Goal: Information Seeking & Learning: Compare options

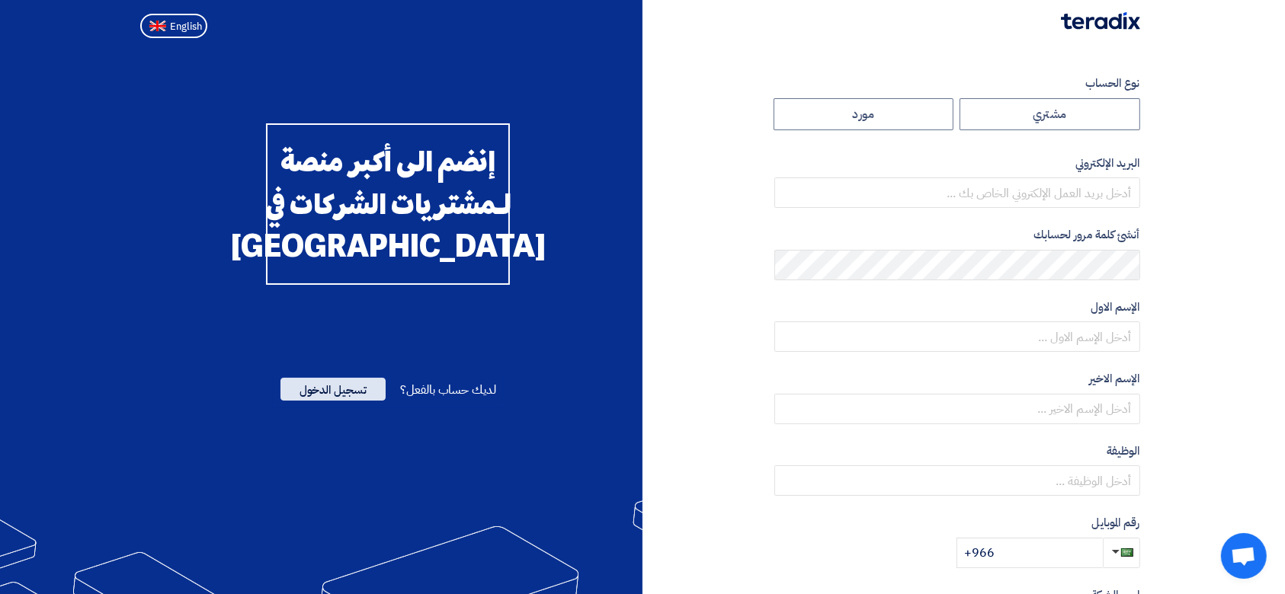
click at [363, 401] on span "تسجيل الدخول" at bounding box center [332, 389] width 105 height 23
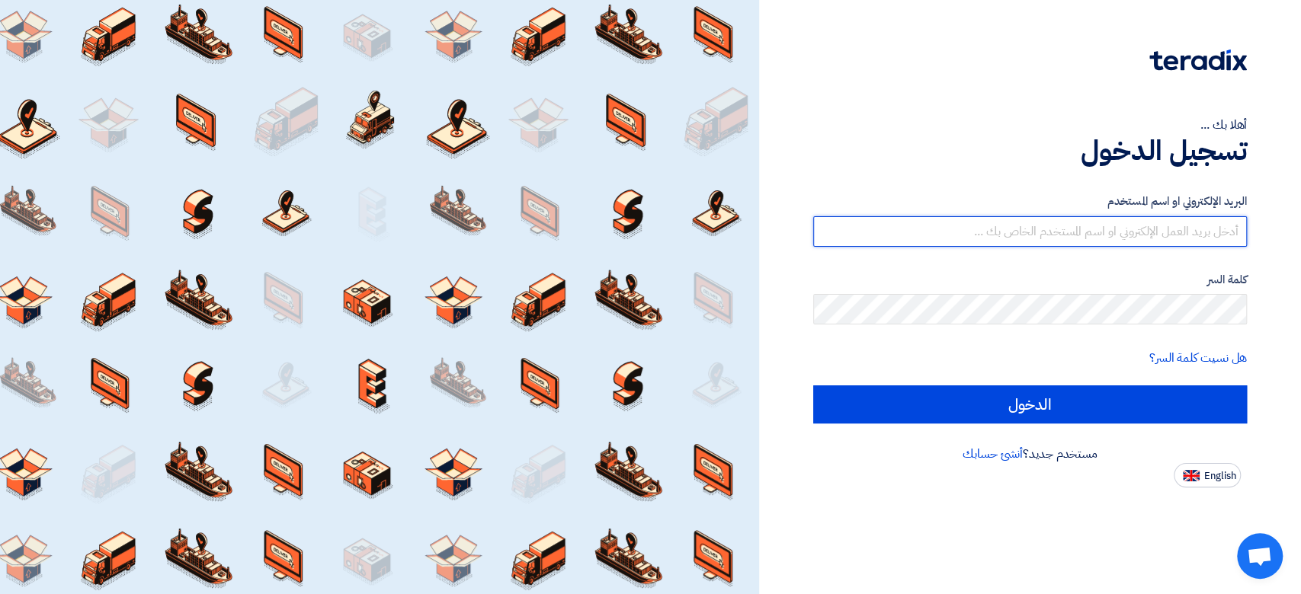
type input "[PERSON_NAME][EMAIL_ADDRESS][DOMAIN_NAME]"
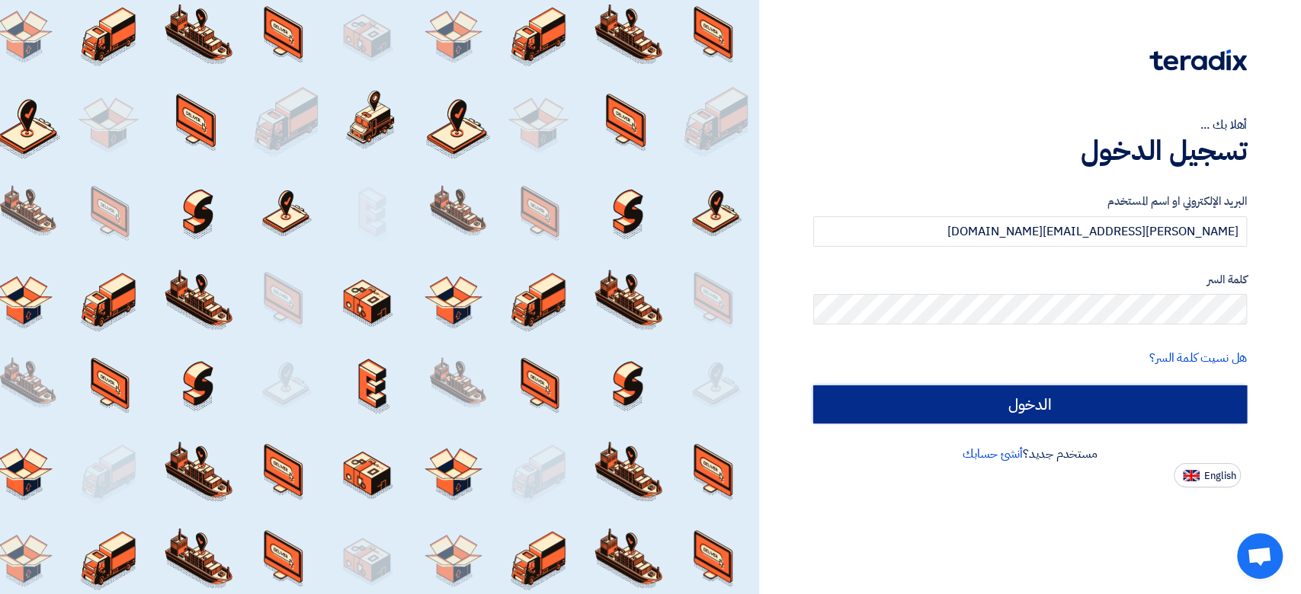
click at [899, 403] on input "الدخول" at bounding box center [1030, 405] width 434 height 38
type input "Sign in"
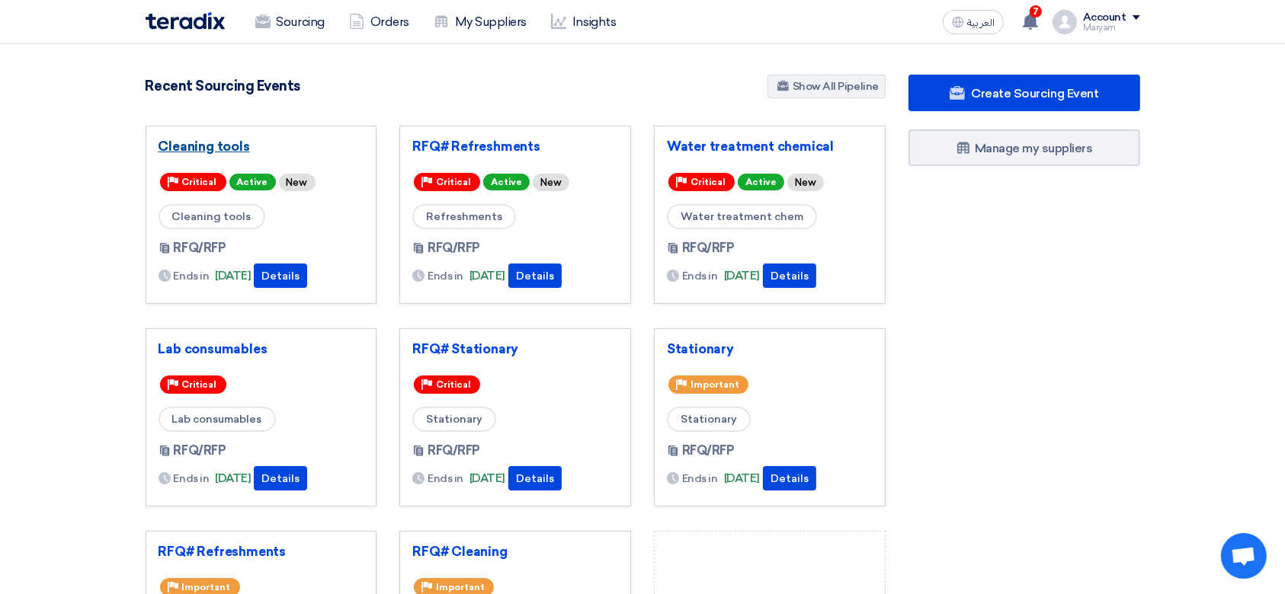
click at [199, 149] on link "Cleaning tools" at bounding box center [262, 146] width 206 height 15
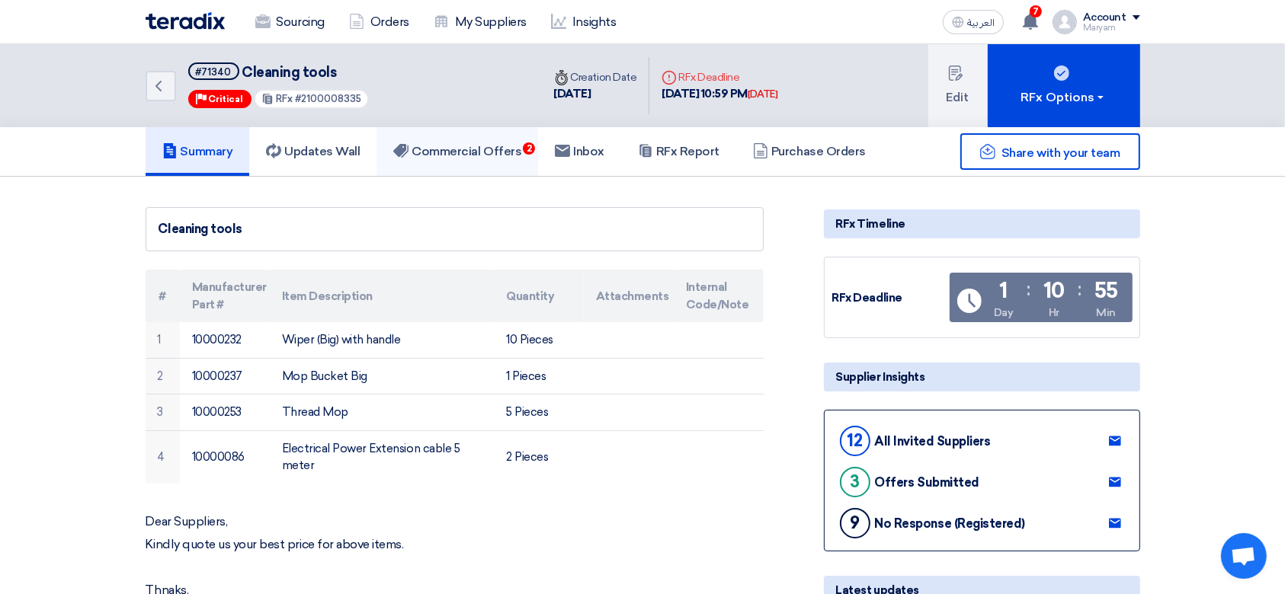
click at [463, 159] on link "Commercial Offers 2" at bounding box center [457, 151] width 162 height 49
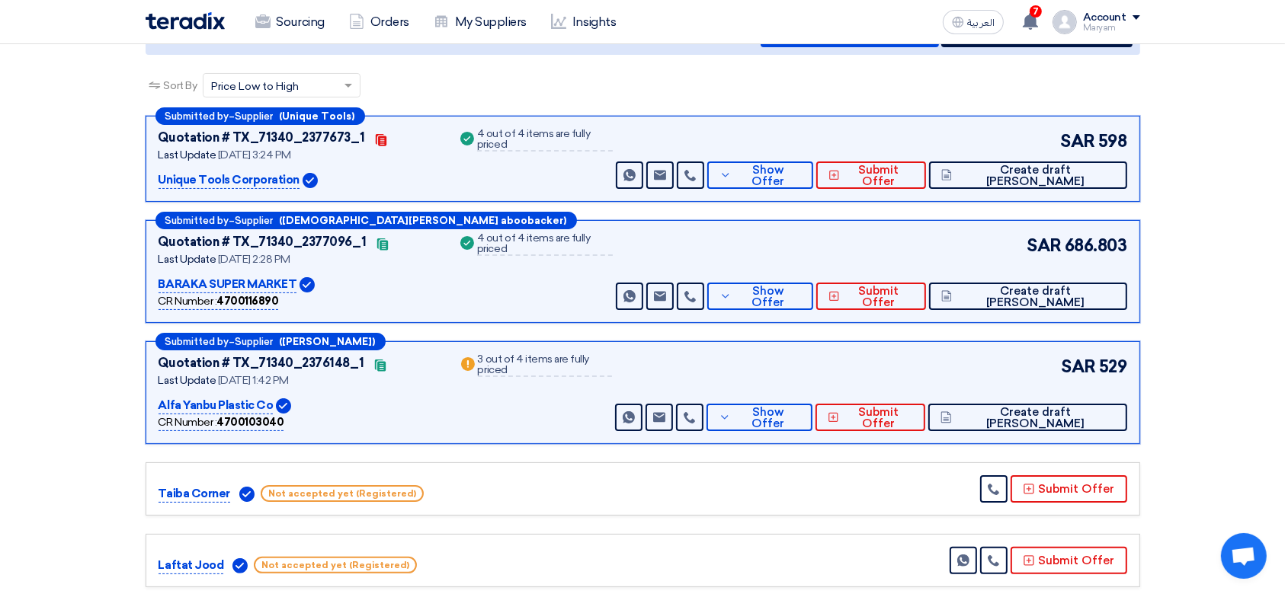
scroll to position [203, 0]
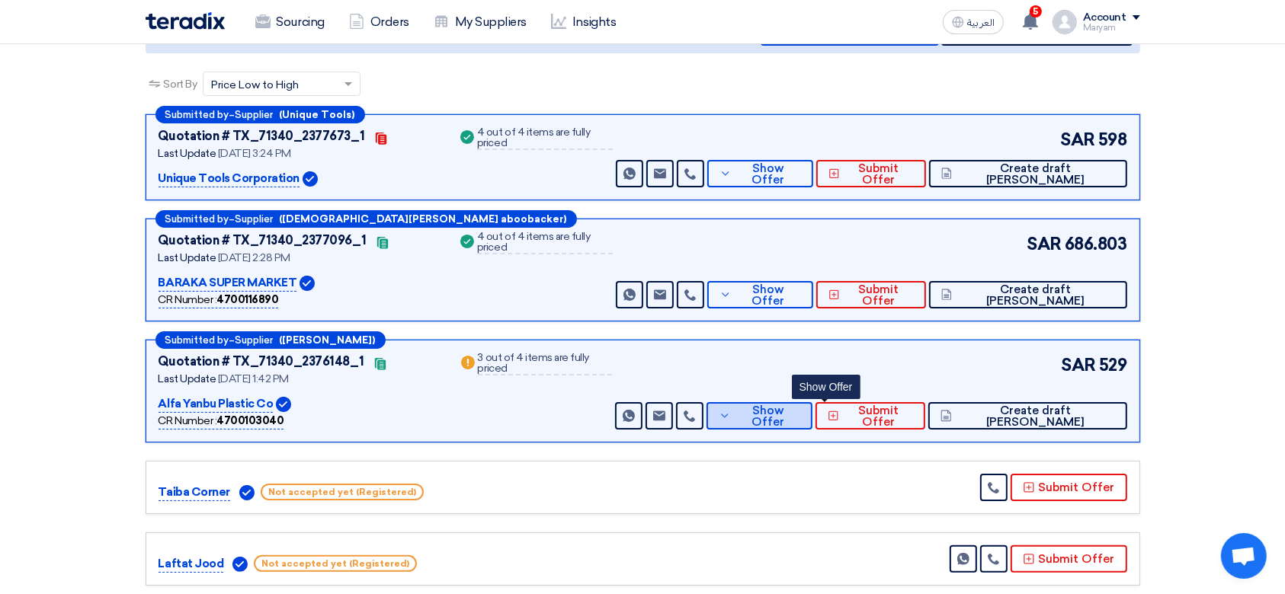
click at [786, 422] on button "Show Offer" at bounding box center [759, 415] width 106 height 27
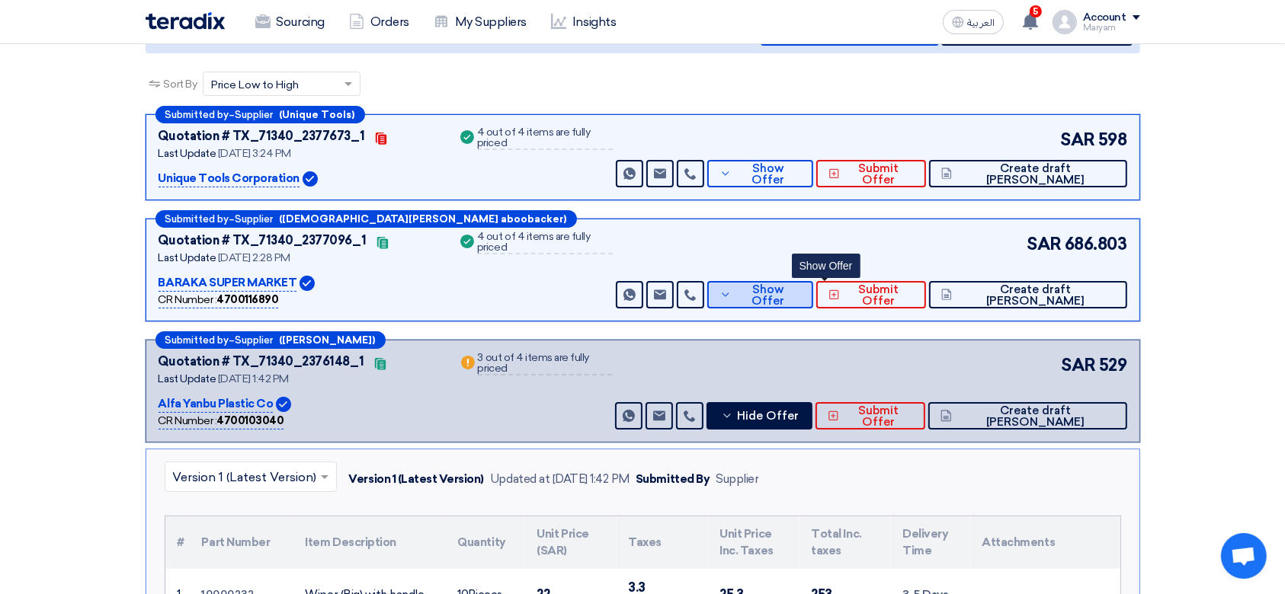
click at [801, 294] on span "Show Offer" at bounding box center [768, 295] width 66 height 23
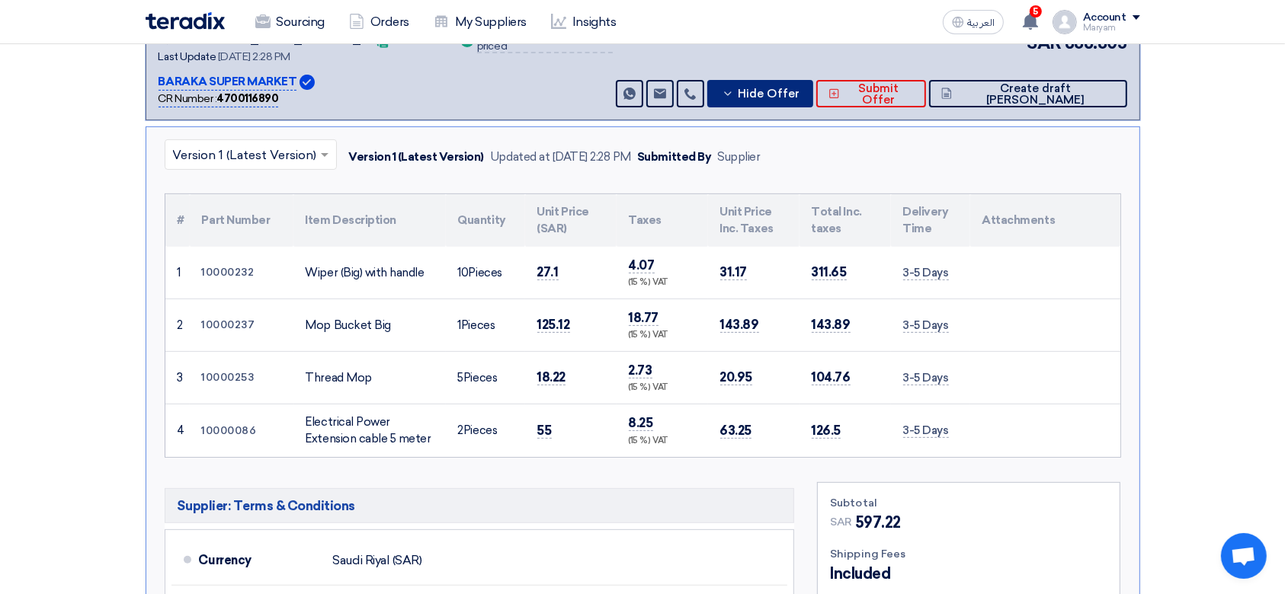
scroll to position [406, 0]
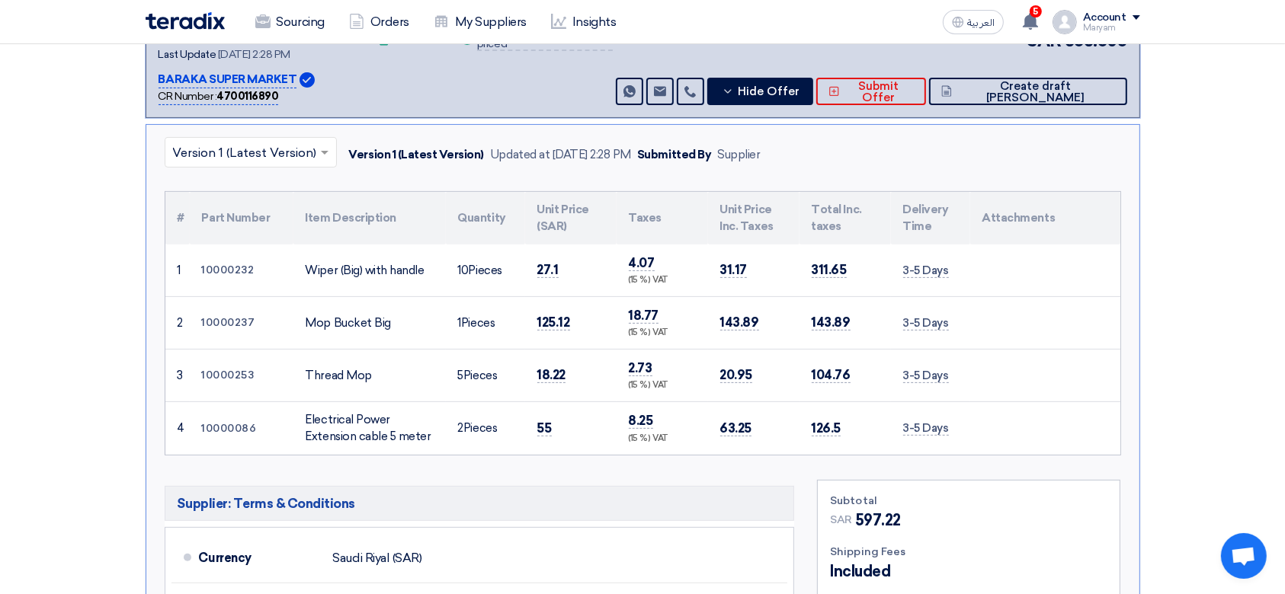
click at [370, 426] on div "Electrical Power Extension cable 5 meter" at bounding box center [370, 428] width 128 height 34
copy tr "Electrical Power Extension cable 5 meter"
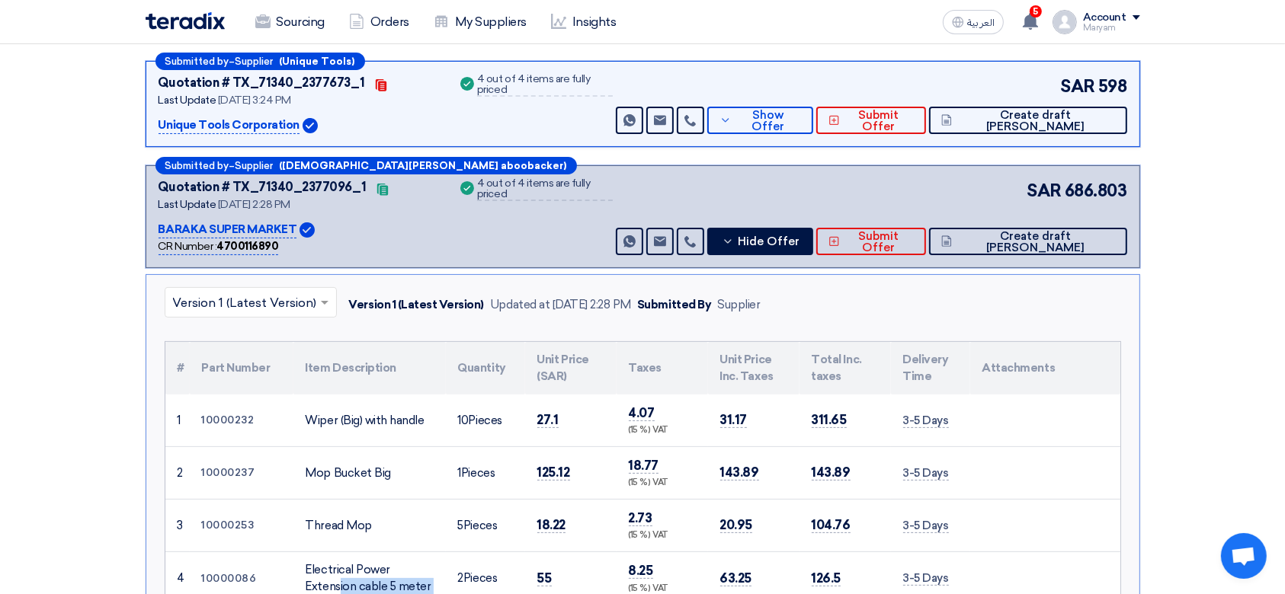
scroll to position [101, 0]
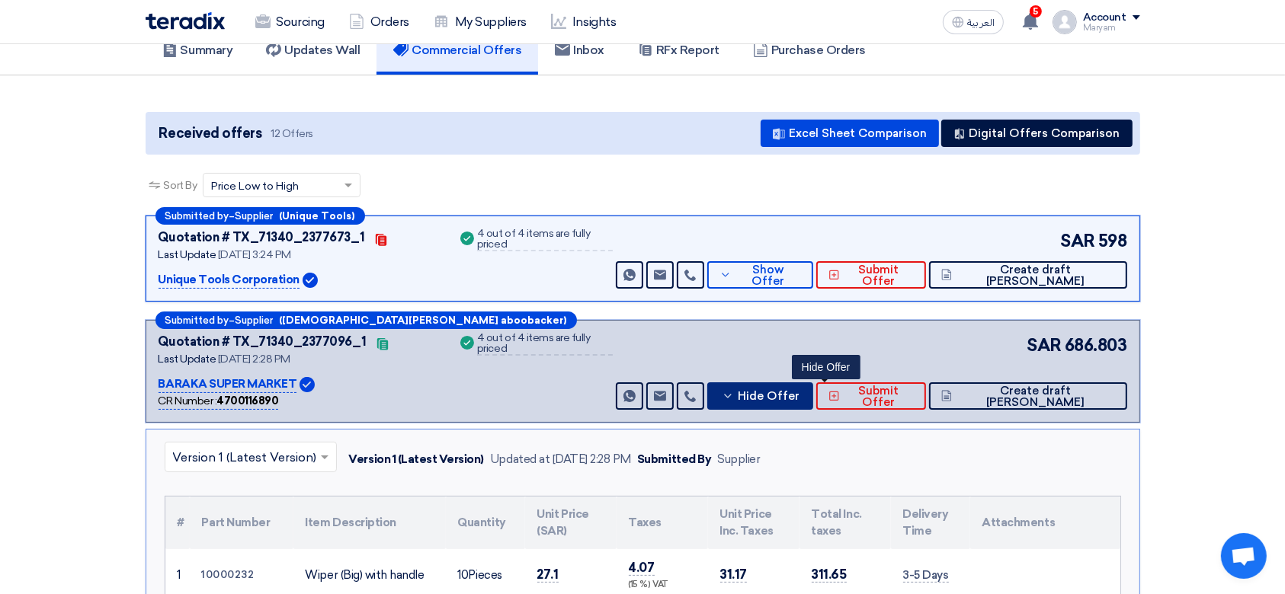
click at [799, 394] on span "Hide Offer" at bounding box center [769, 396] width 62 height 11
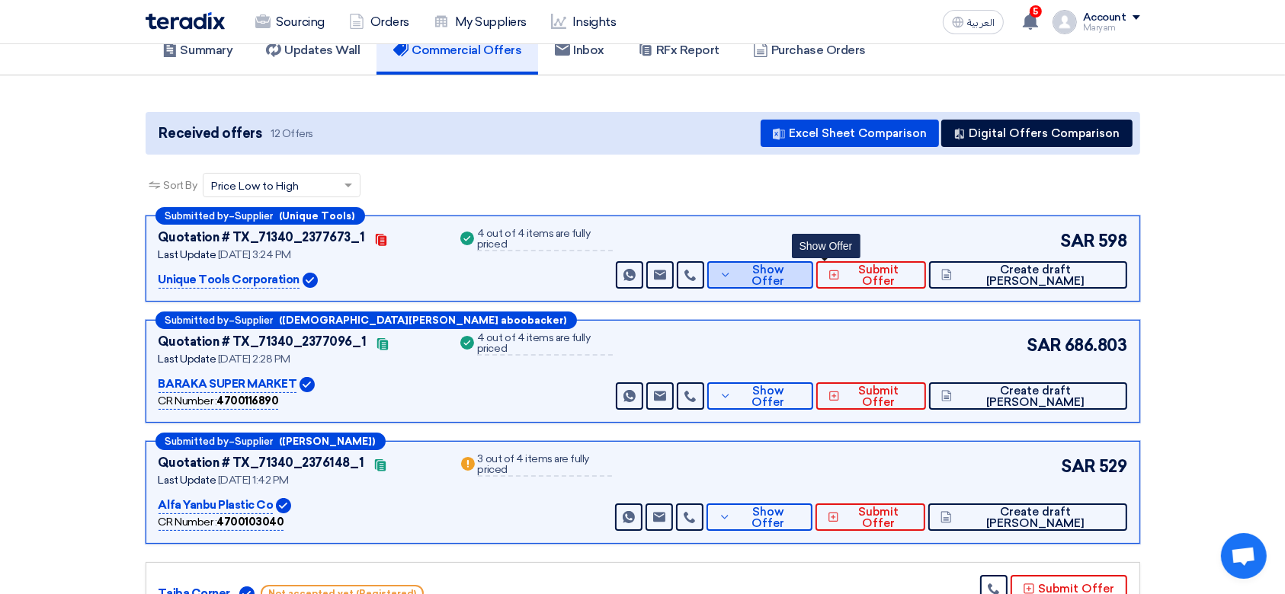
click at [801, 274] on span "Show Offer" at bounding box center [768, 275] width 66 height 23
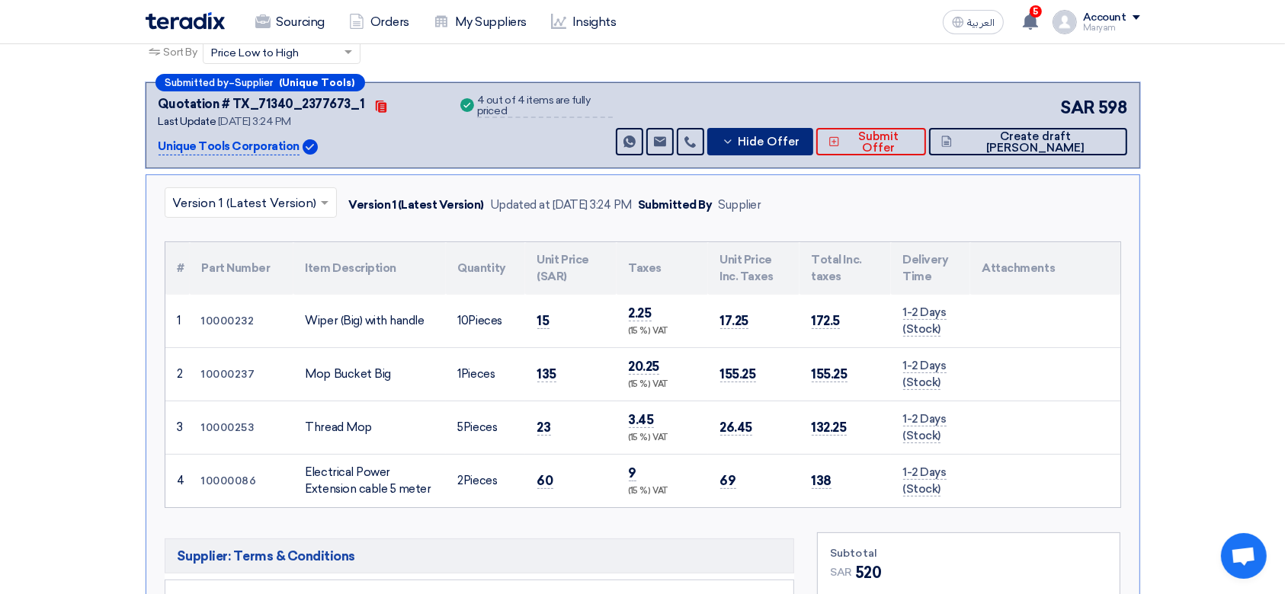
scroll to position [203, 0]
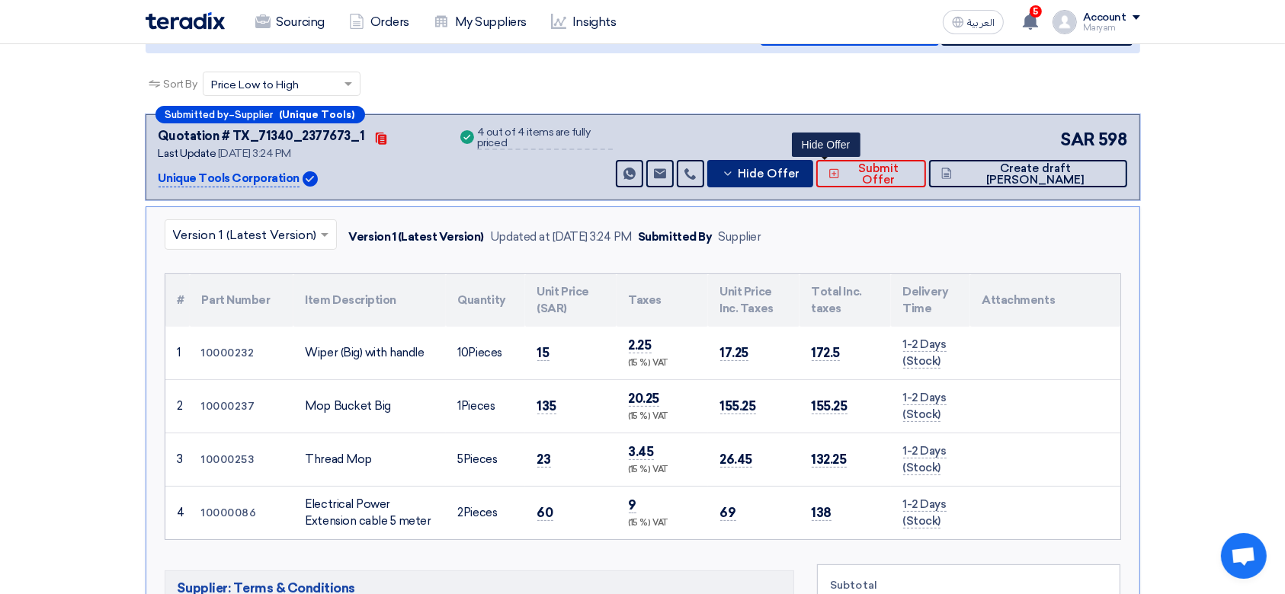
click at [799, 171] on span "Hide Offer" at bounding box center [769, 173] width 62 height 11
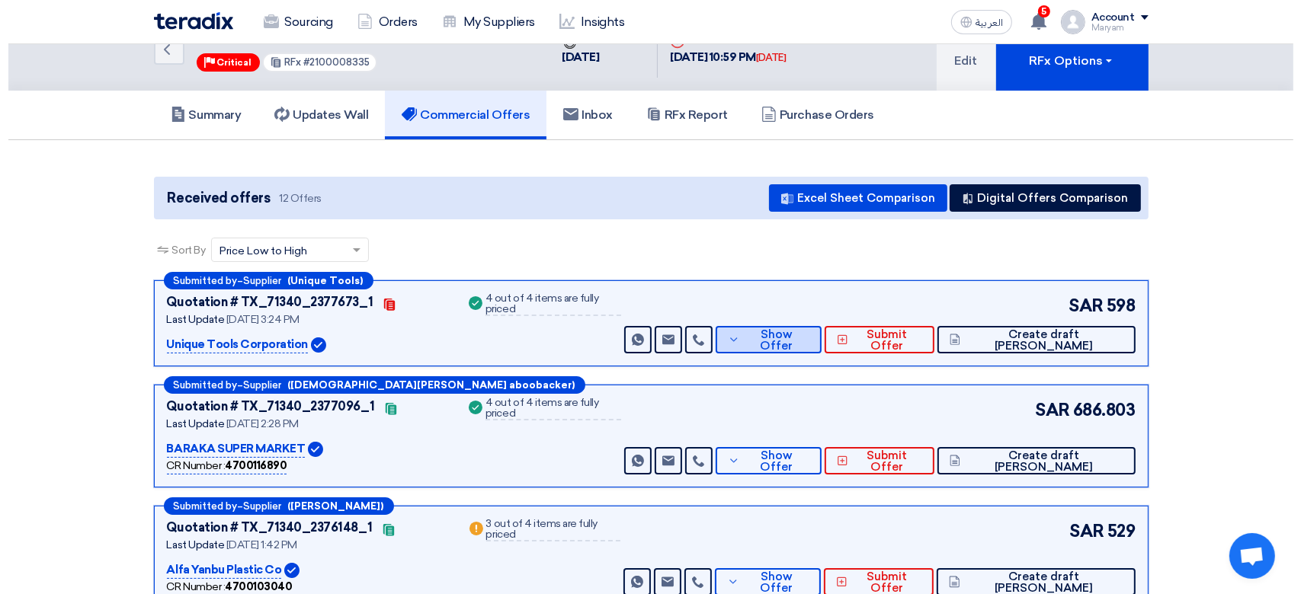
scroll to position [0, 0]
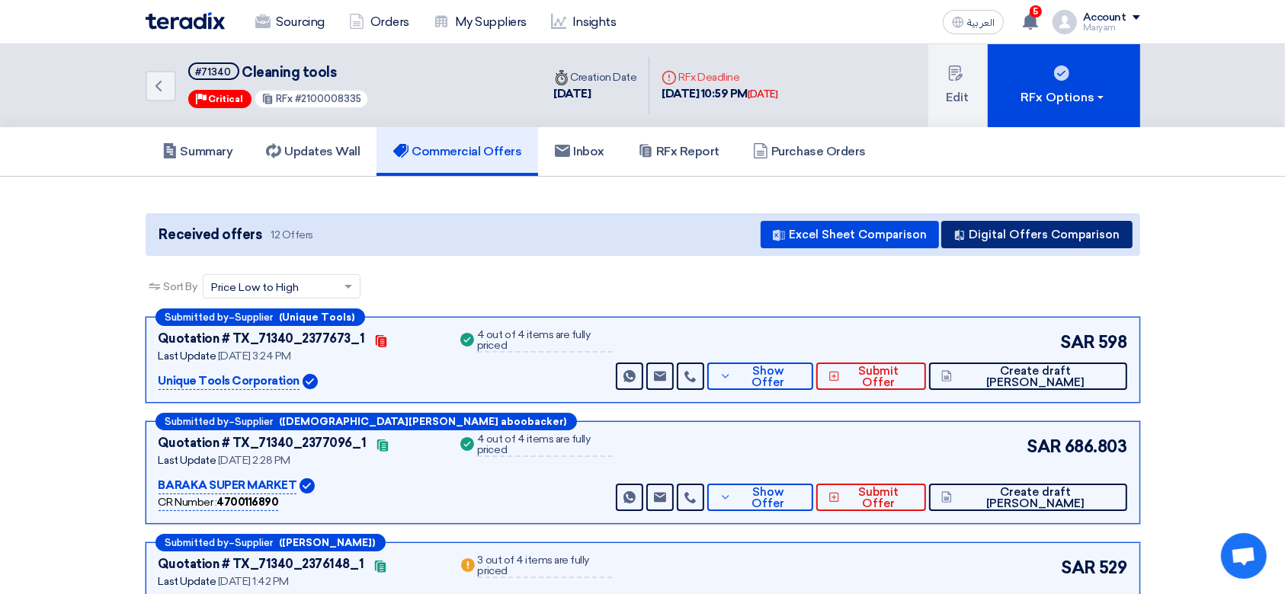
click at [1056, 241] on button "Digital Offers Comparison" at bounding box center [1036, 234] width 191 height 27
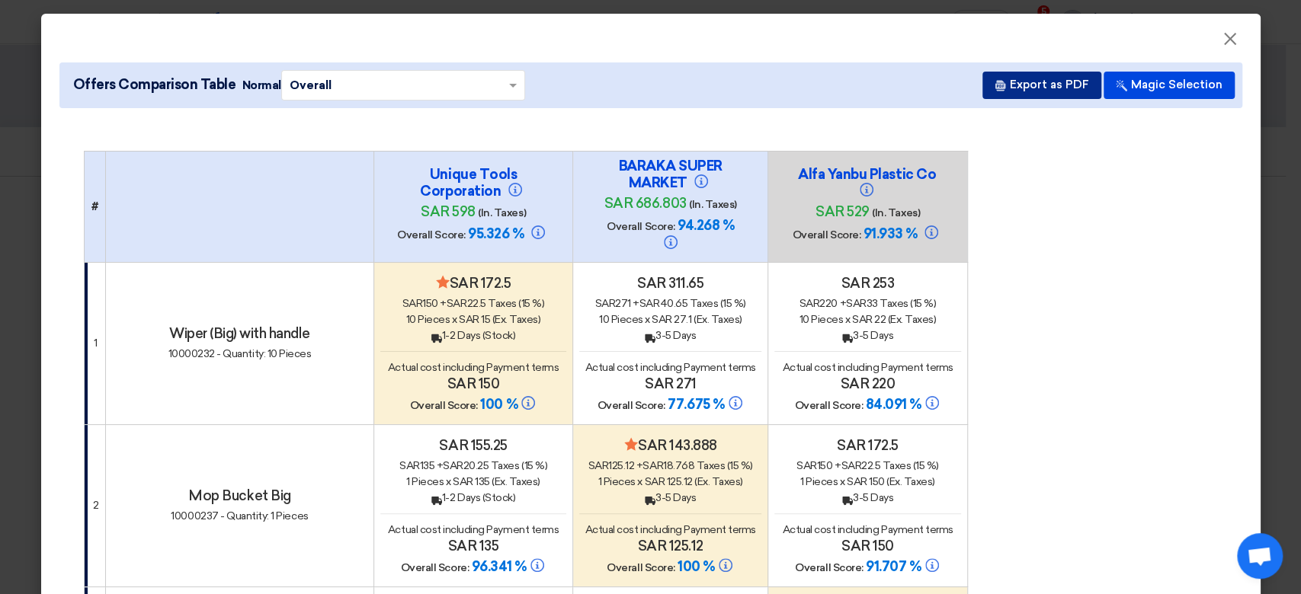
click at [1049, 82] on button "Export as PDF" at bounding box center [1041, 85] width 119 height 27
click at [1222, 40] on span "×" at bounding box center [1229, 42] width 15 height 30
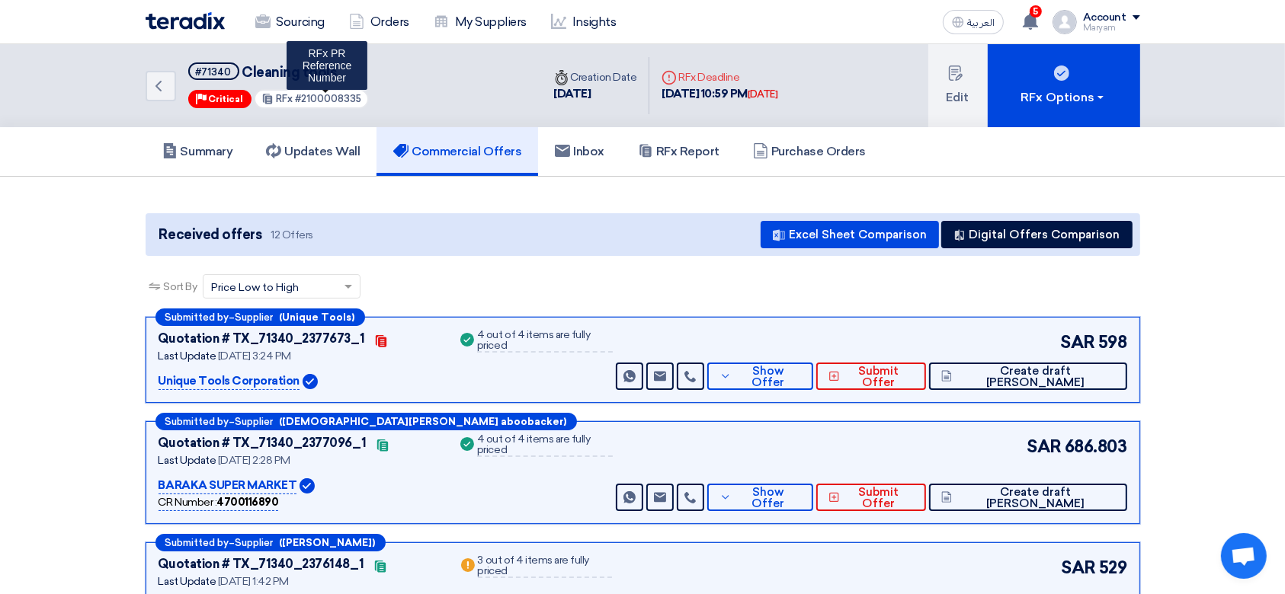
click at [310, 95] on span "#2100008335" at bounding box center [328, 98] width 66 height 11
copy span "2100008335"
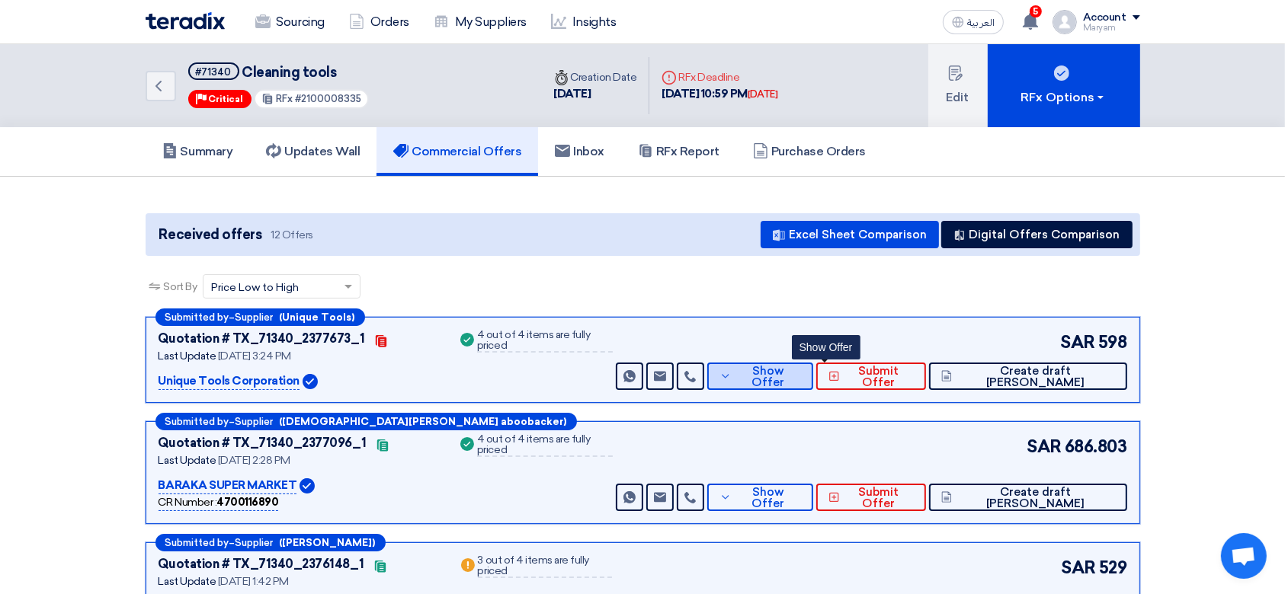
click at [801, 373] on span "Show Offer" at bounding box center [768, 377] width 66 height 23
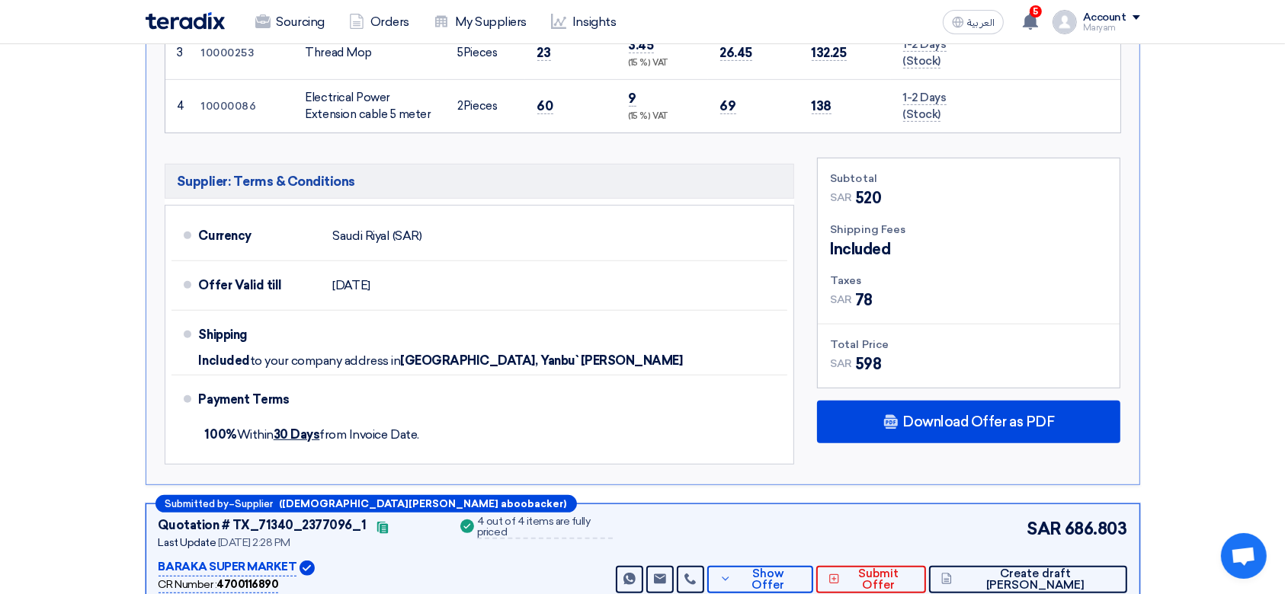
scroll to position [711, 0]
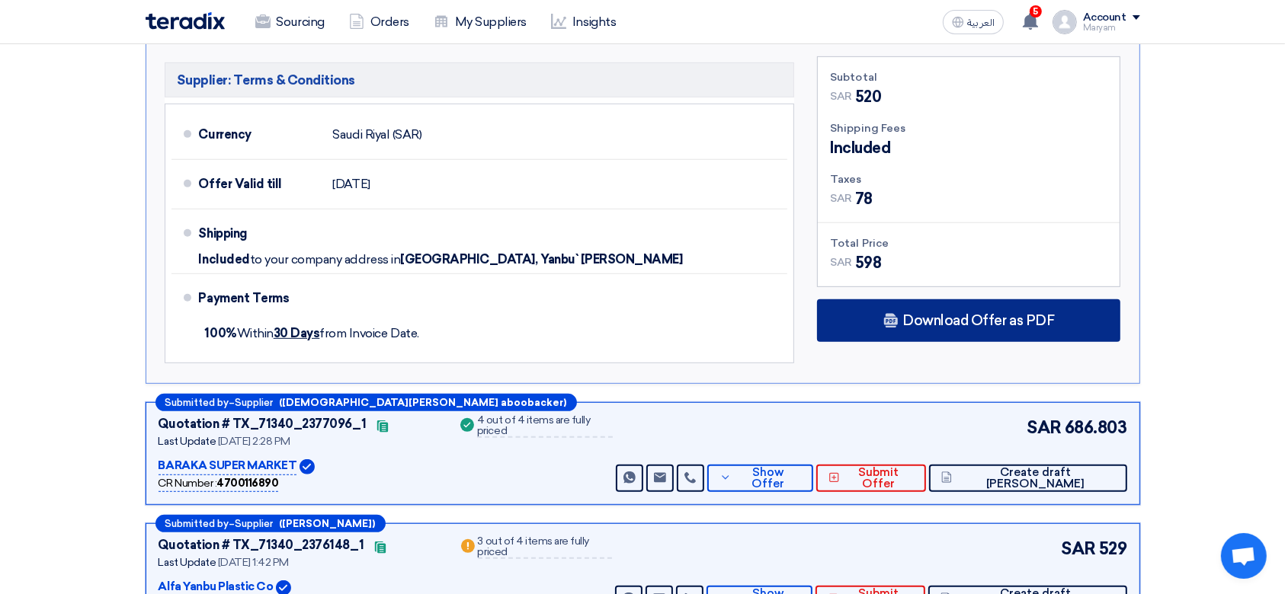
click at [927, 304] on div "Download Offer as PDF" at bounding box center [968, 320] width 303 height 43
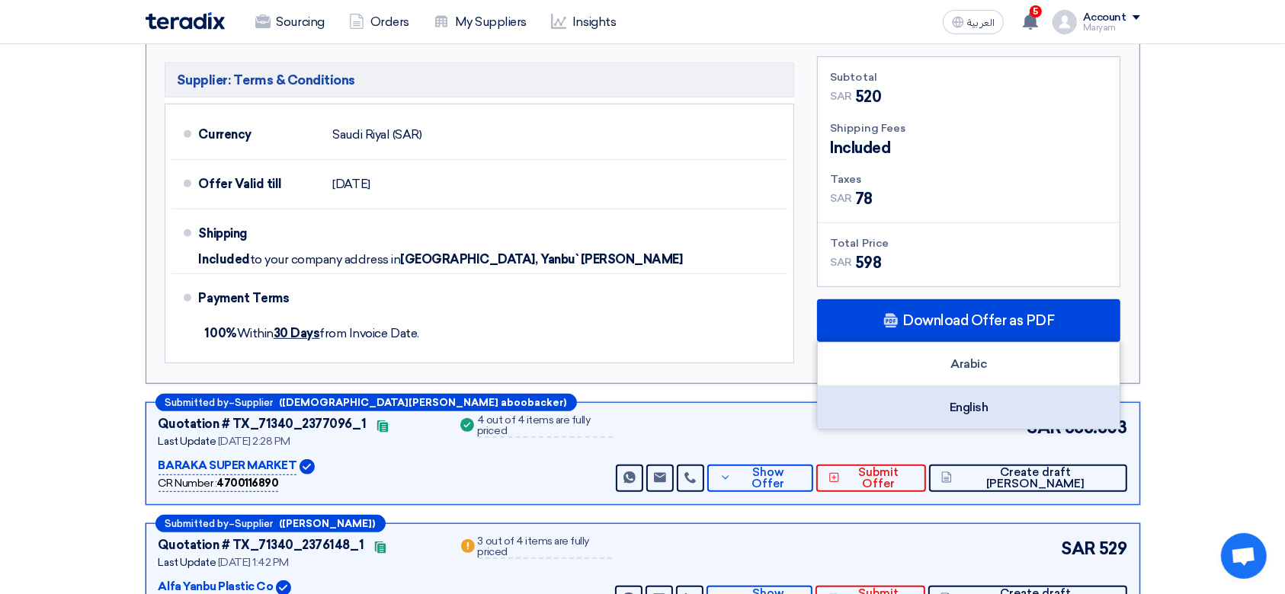
click at [915, 405] on div "English" at bounding box center [969, 407] width 302 height 43
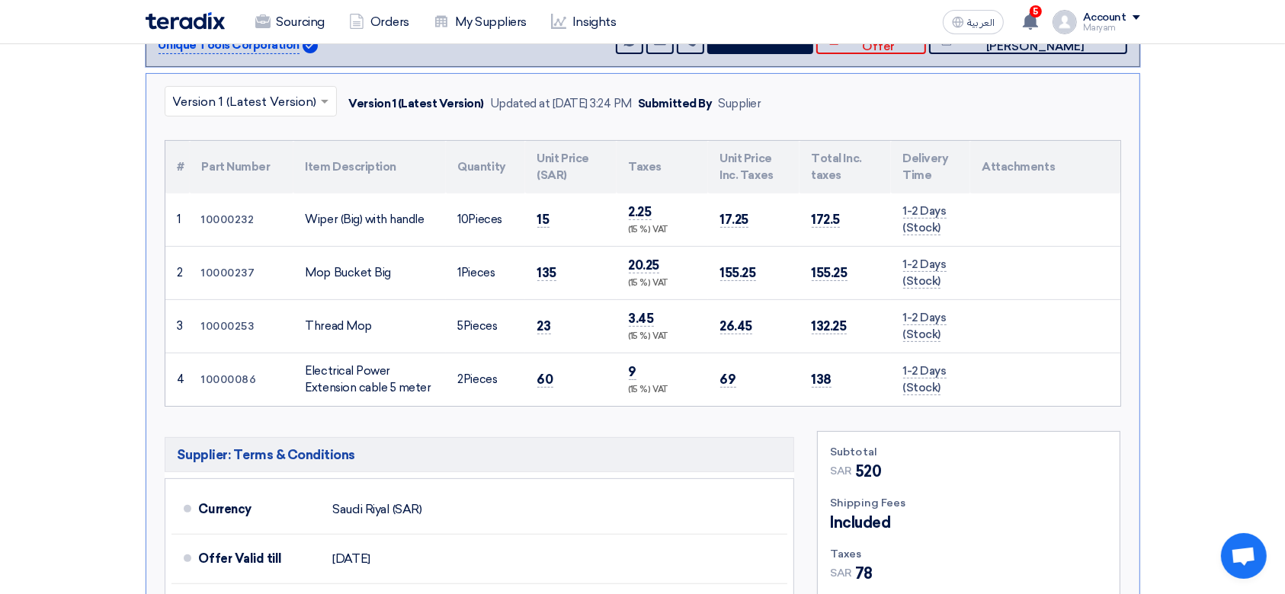
scroll to position [203, 0]
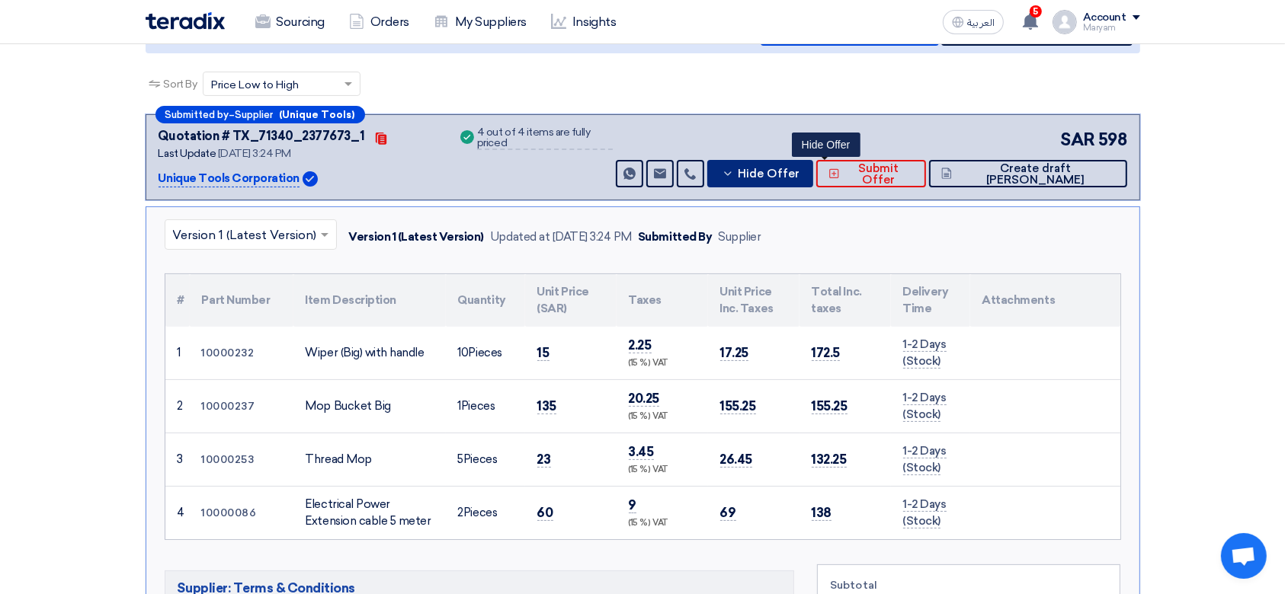
click at [799, 168] on span "Hide Offer" at bounding box center [769, 173] width 62 height 11
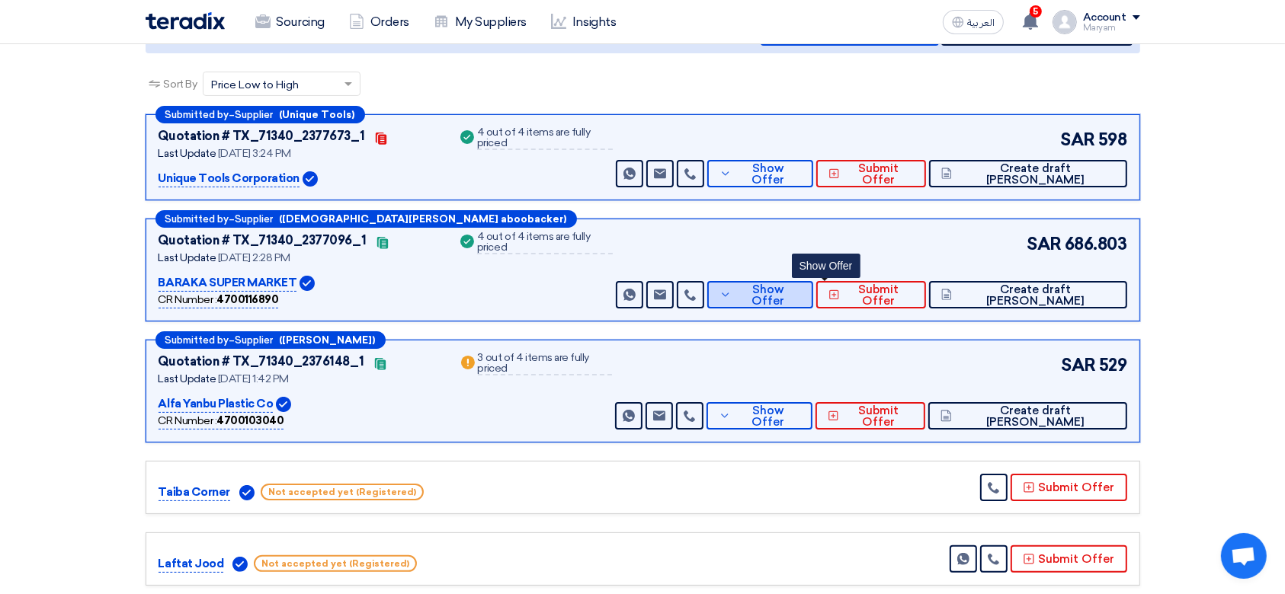
click at [801, 287] on span "Show Offer" at bounding box center [768, 295] width 66 height 23
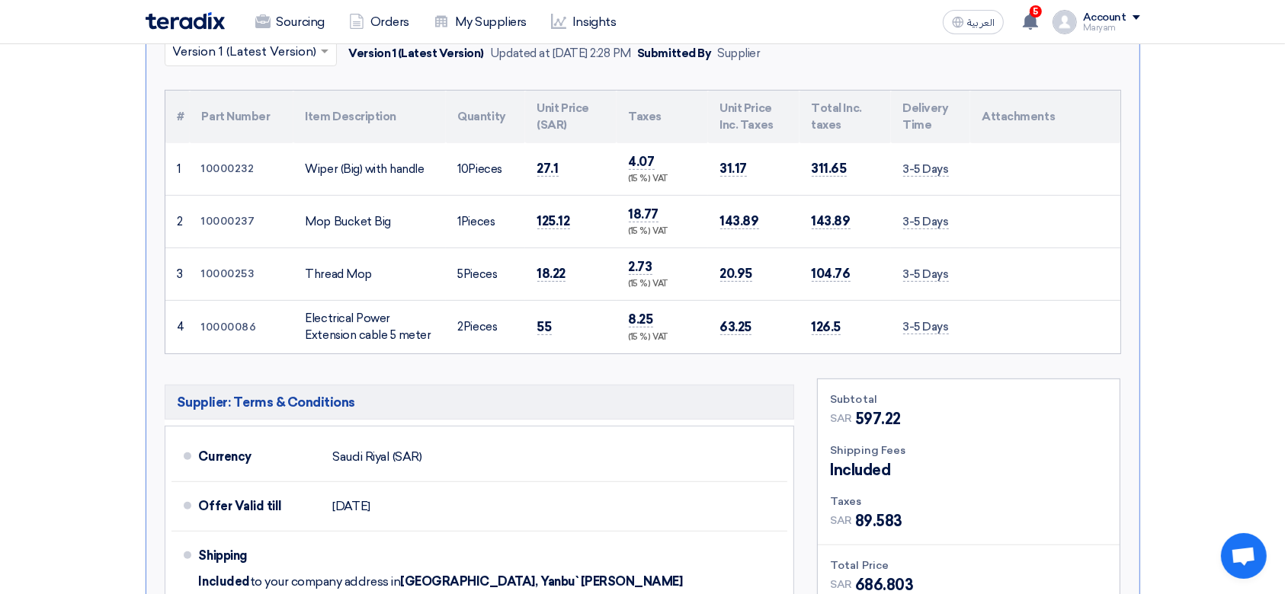
scroll to position [711, 0]
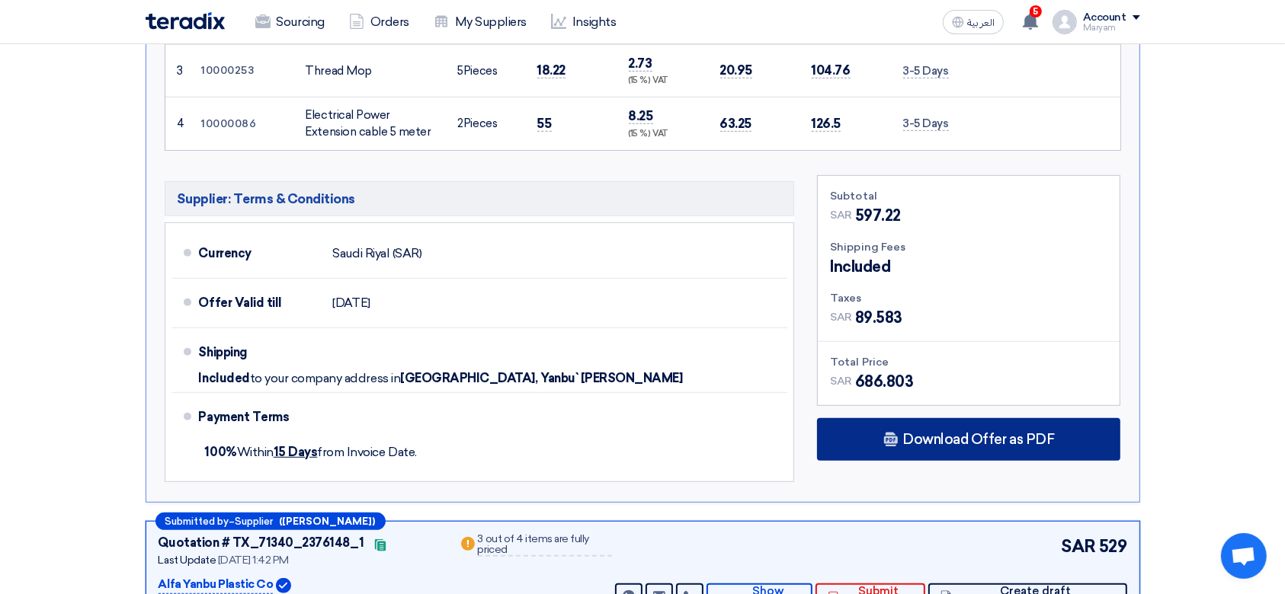
click at [967, 433] on span "Download Offer as PDF" at bounding box center [978, 440] width 152 height 14
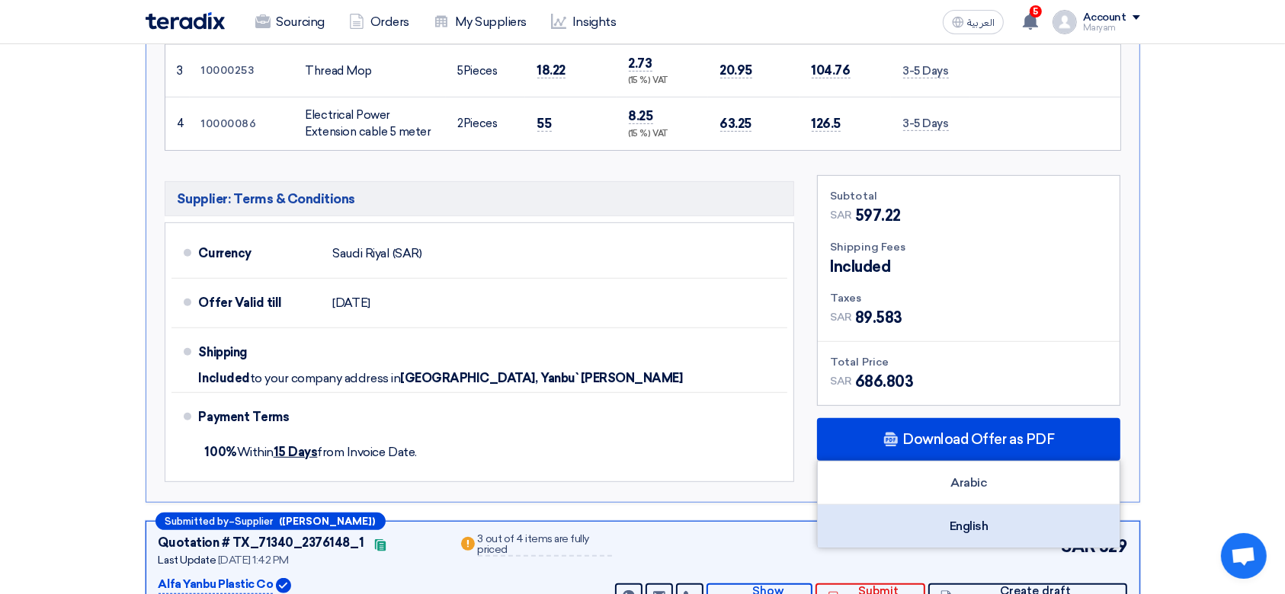
click at [936, 516] on div "English" at bounding box center [969, 526] width 302 height 43
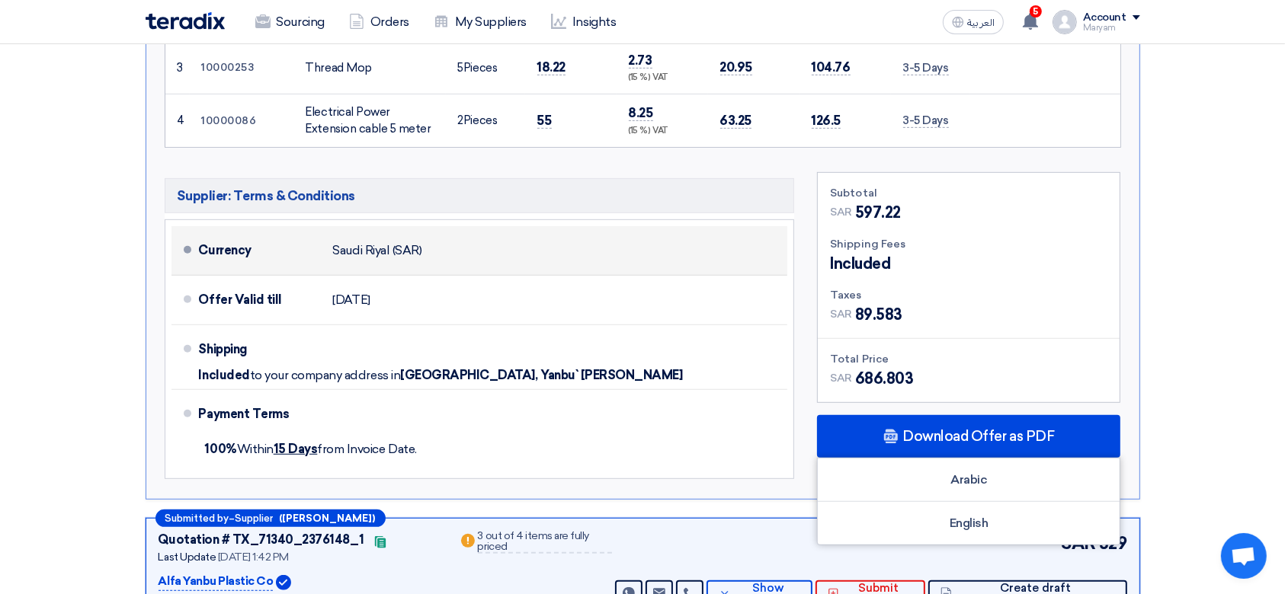
scroll to position [812, 0]
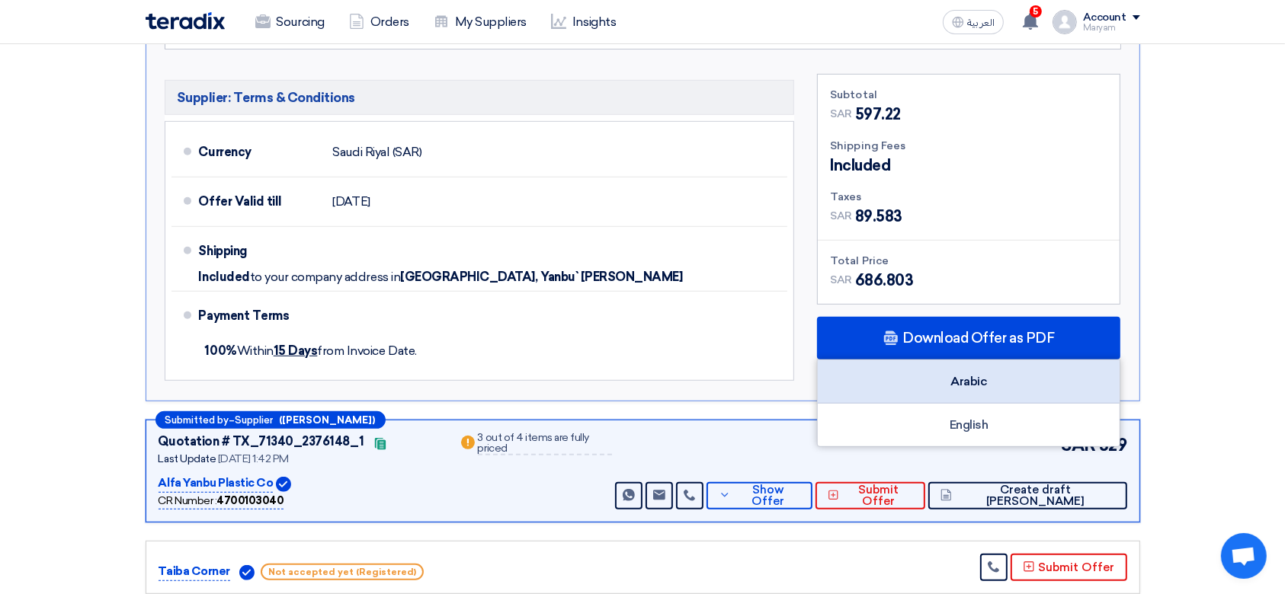
click at [951, 399] on div "Arabic" at bounding box center [969, 381] width 302 height 43
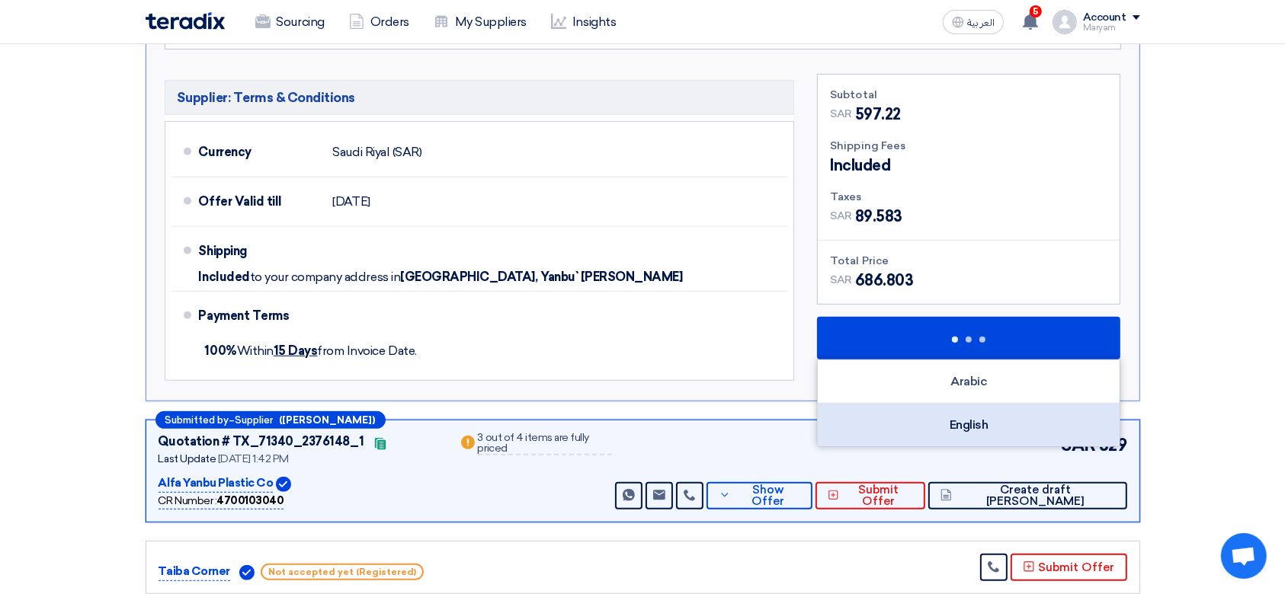
click at [942, 424] on div "English" at bounding box center [969, 425] width 302 height 43
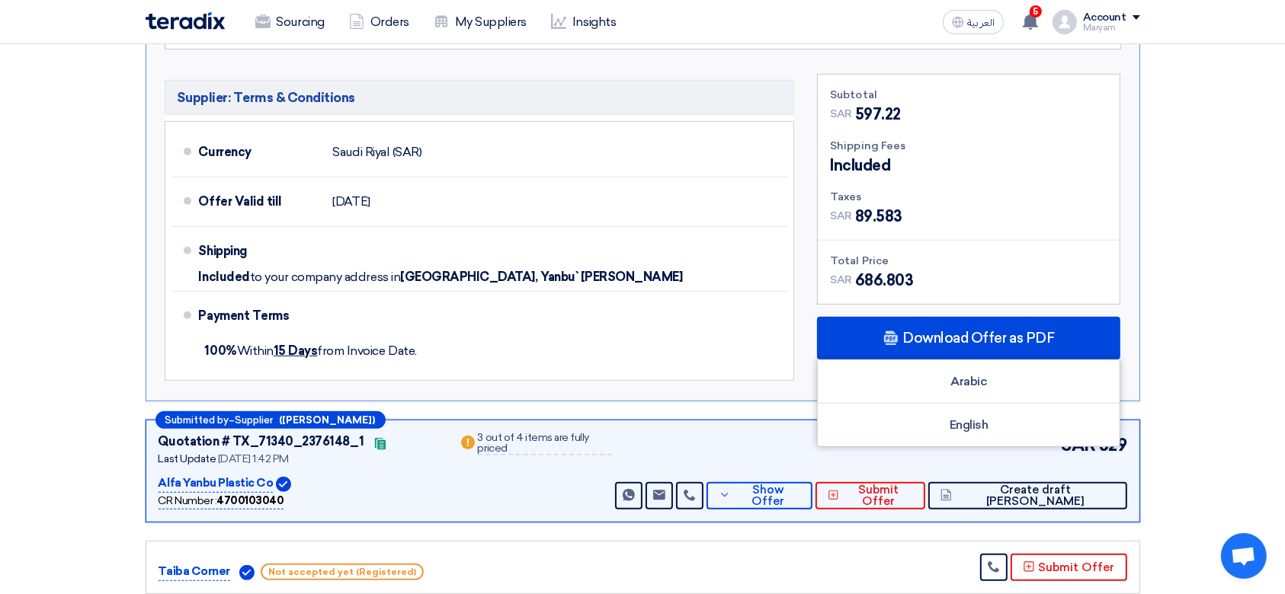
click at [1184, 332] on section "Received offers 12 Offers Excel Sheet Comparison Digital Offers Comparison Sort…" at bounding box center [642, 330] width 1285 height 1932
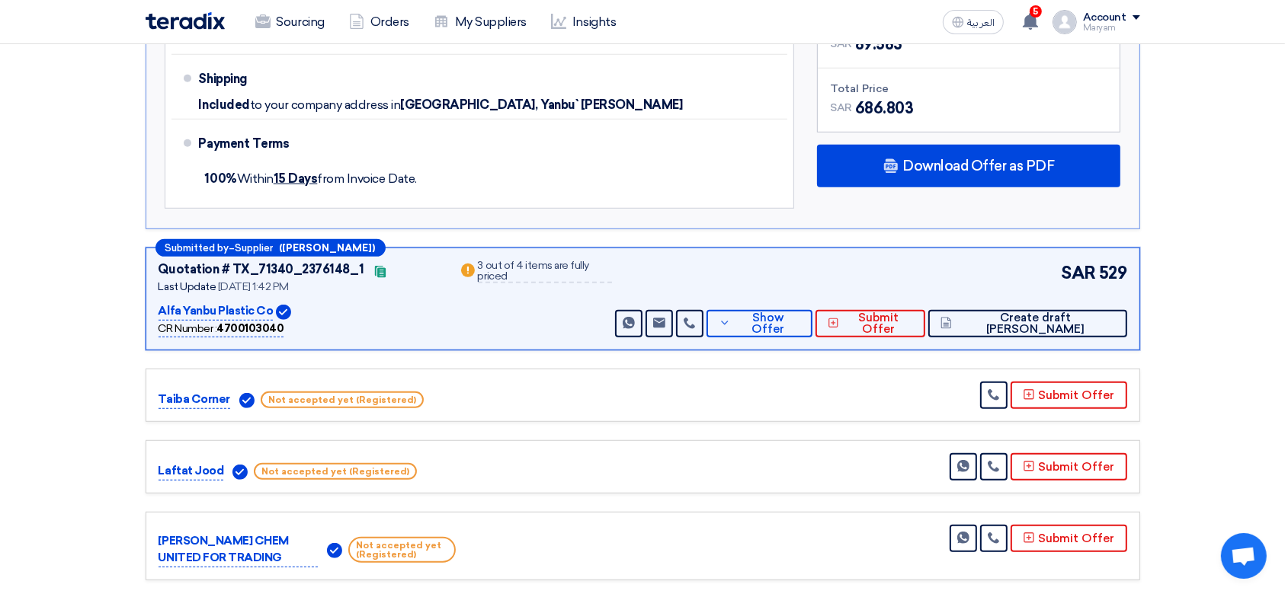
scroll to position [1016, 0]
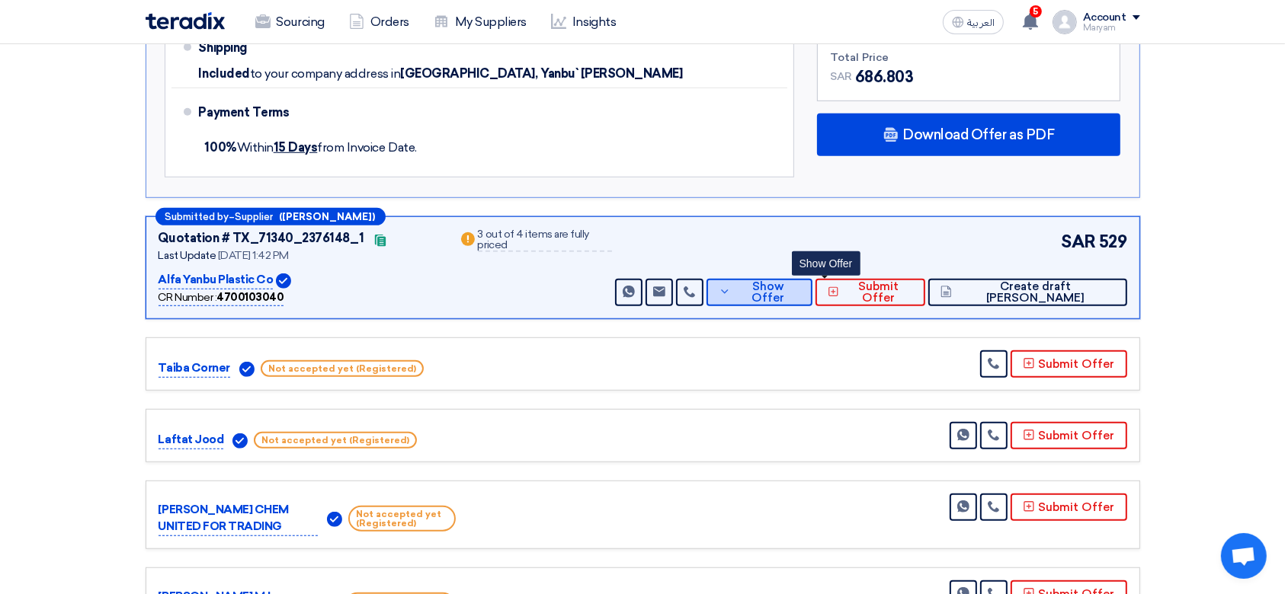
click at [800, 296] on span "Show Offer" at bounding box center [768, 292] width 66 height 23
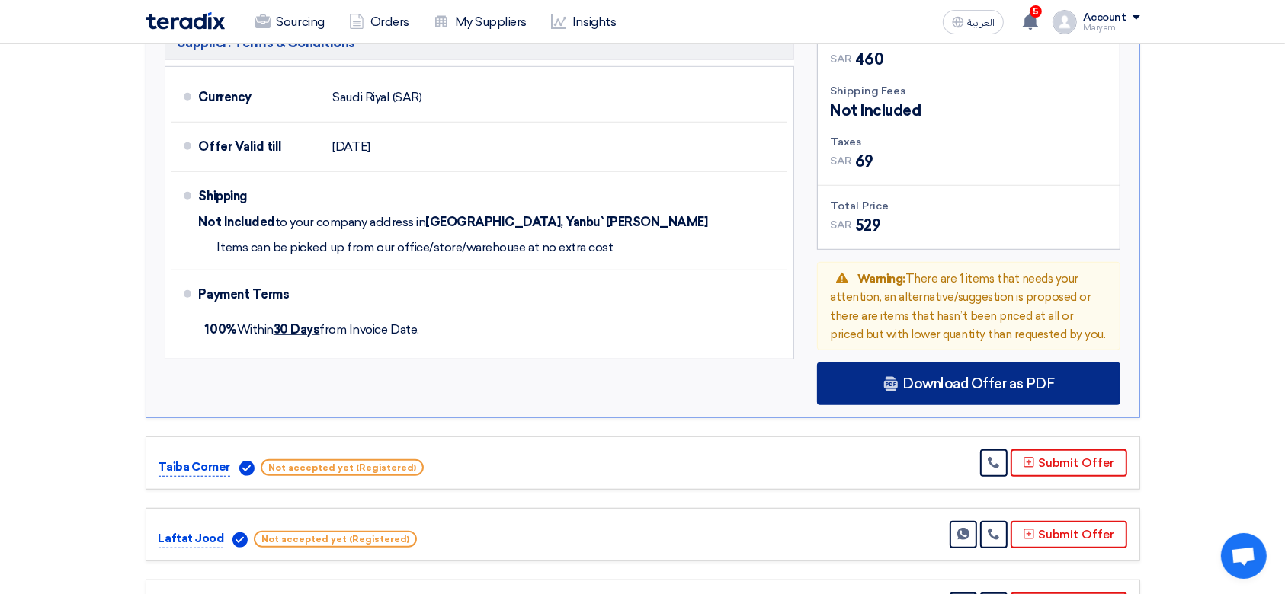
click at [933, 377] on span "Download Offer as PDF" at bounding box center [978, 384] width 152 height 14
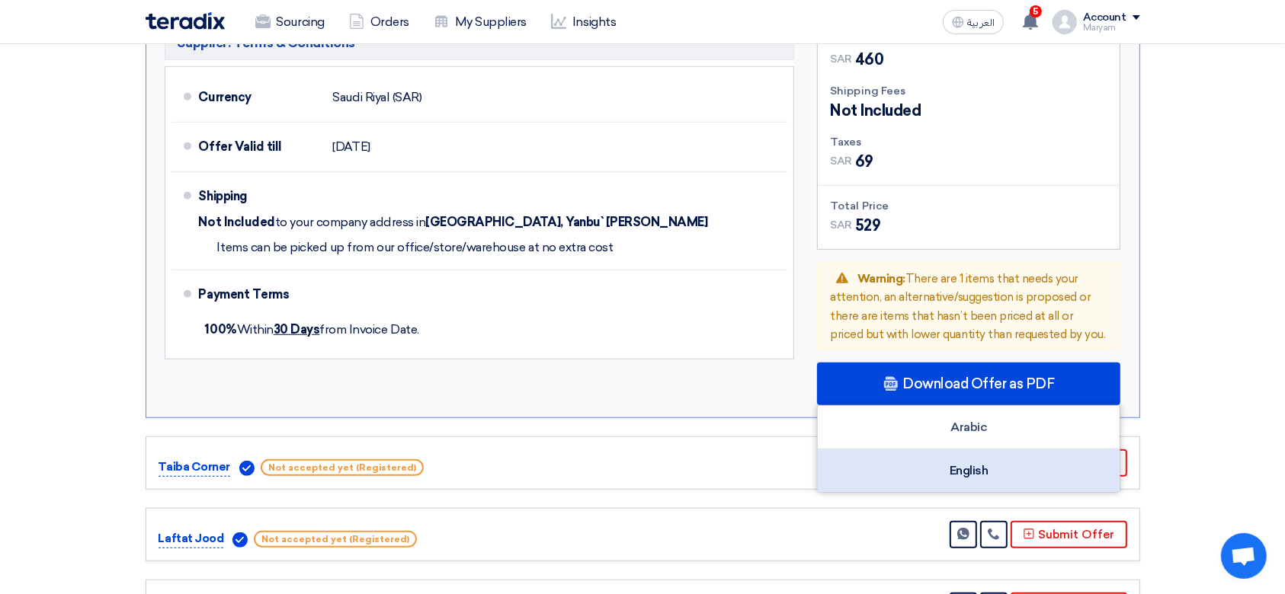
click at [905, 453] on div "English" at bounding box center [969, 471] width 302 height 43
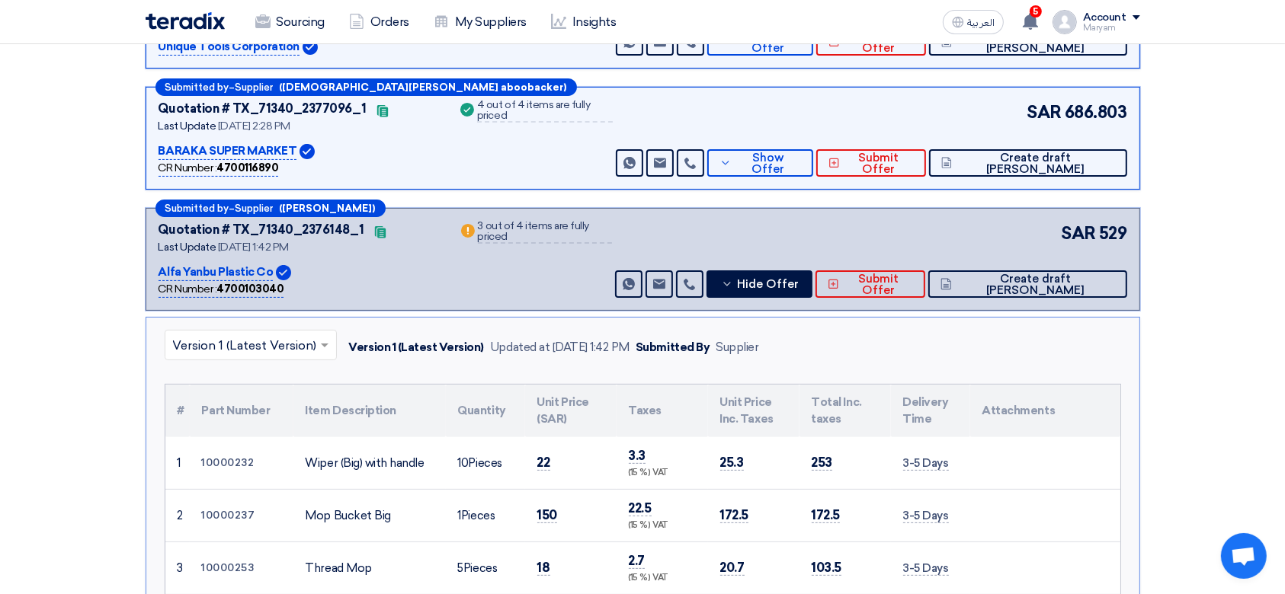
scroll to position [203, 0]
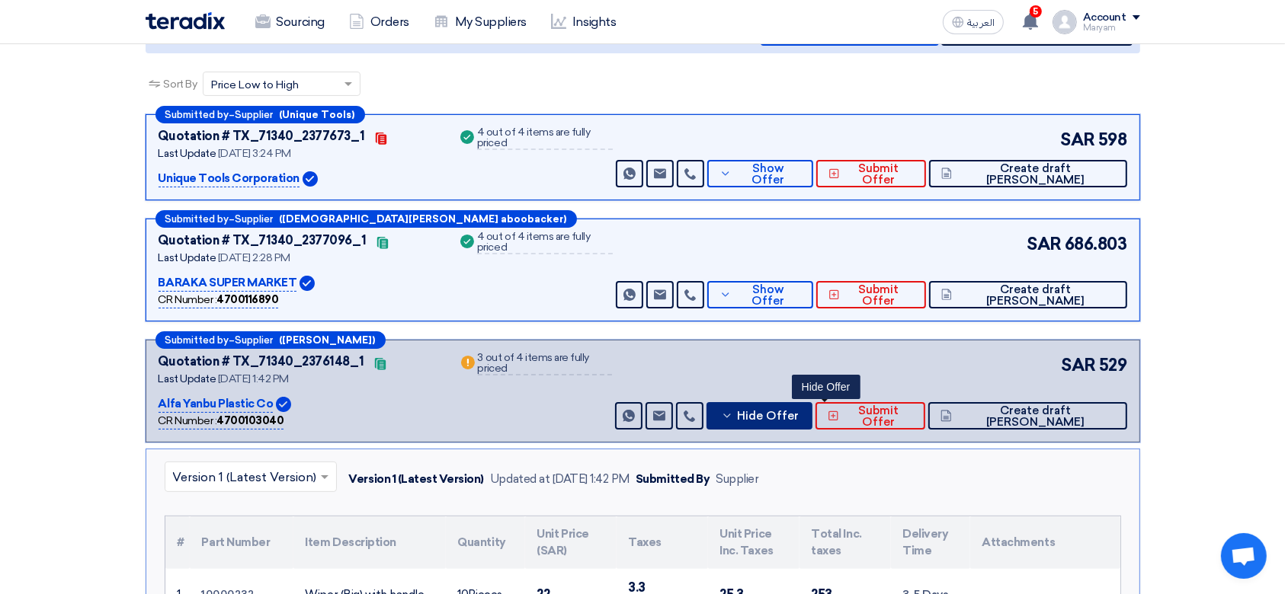
click at [733, 410] on icon at bounding box center [727, 416] width 12 height 12
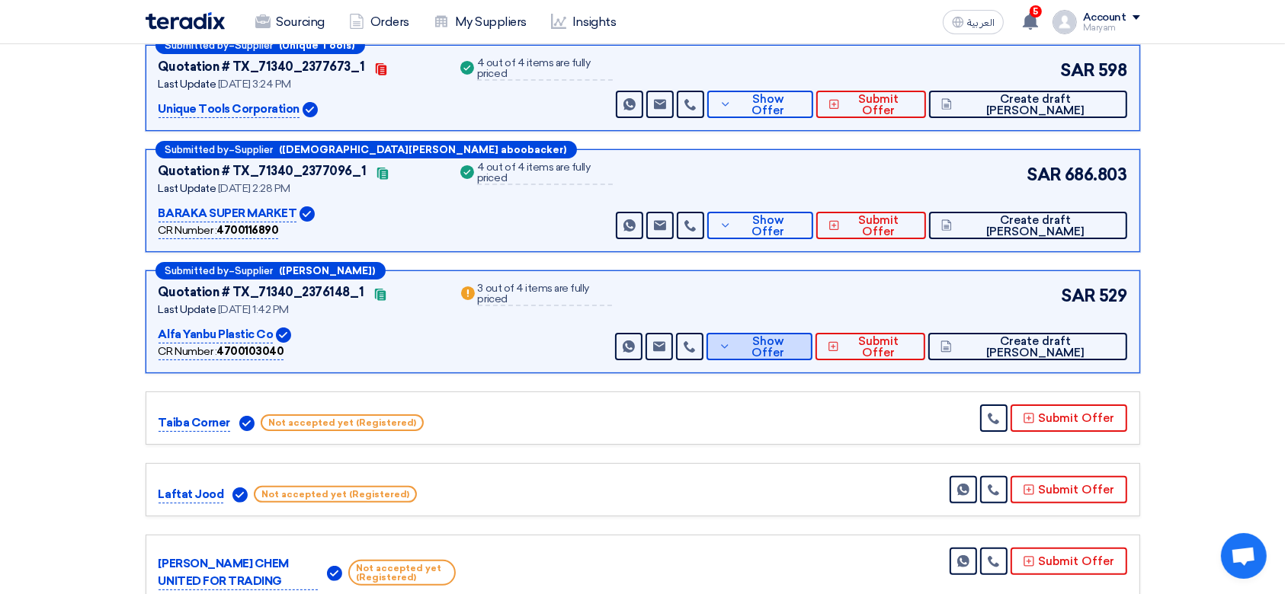
scroll to position [101, 0]
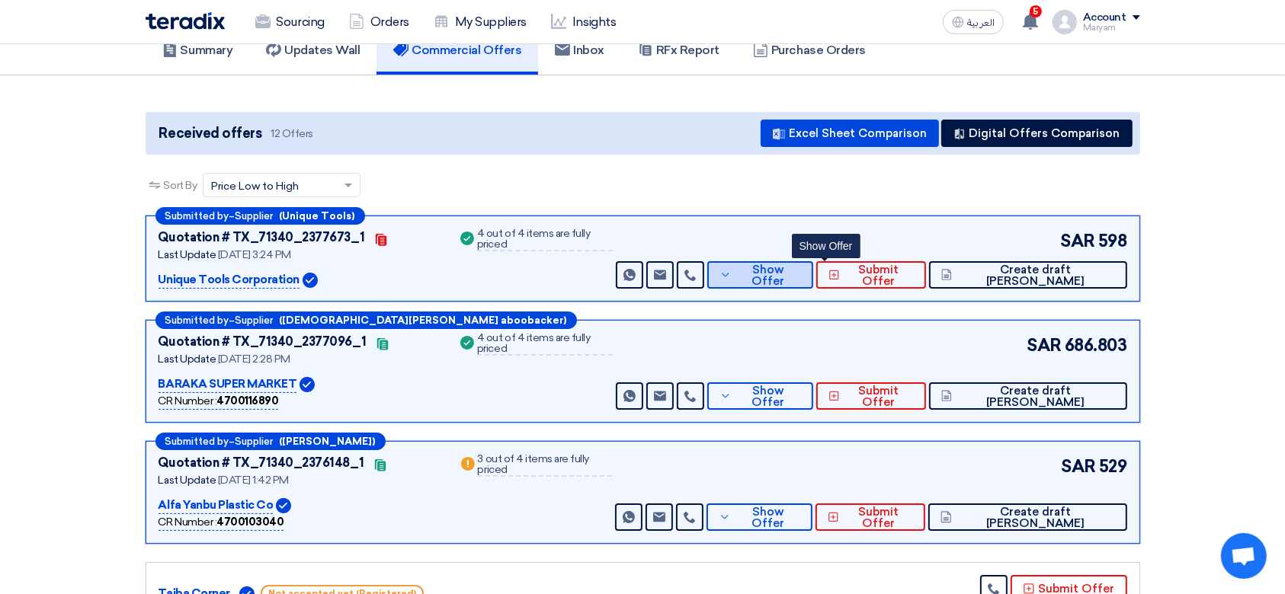
click at [801, 270] on span "Show Offer" at bounding box center [768, 275] width 66 height 23
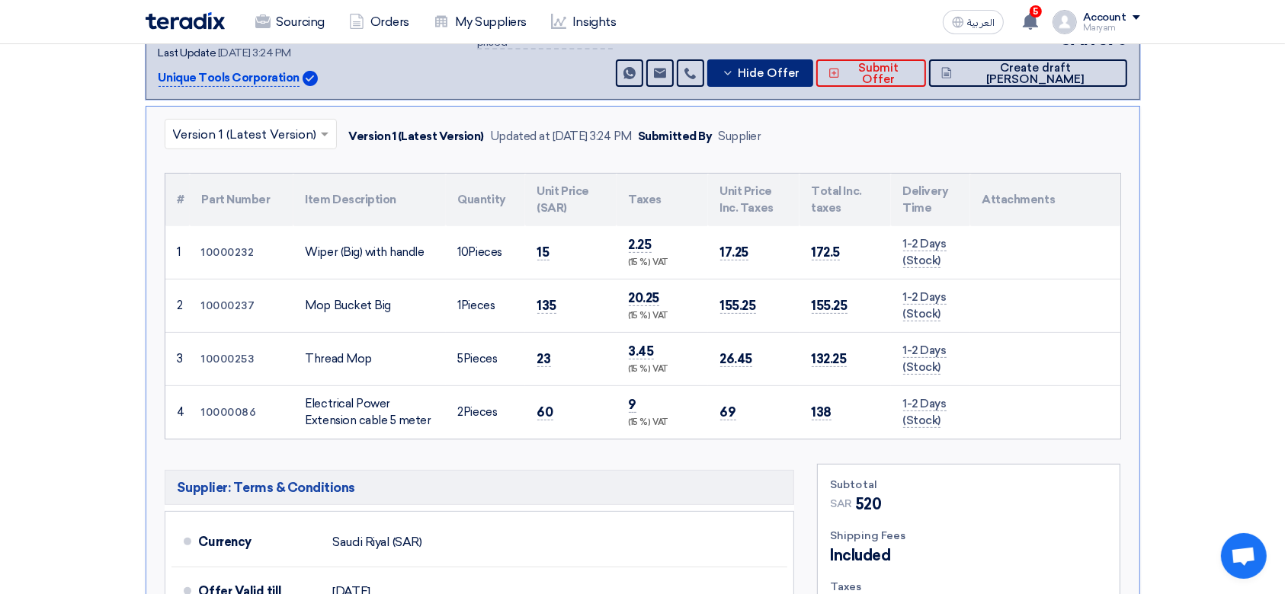
scroll to position [305, 0]
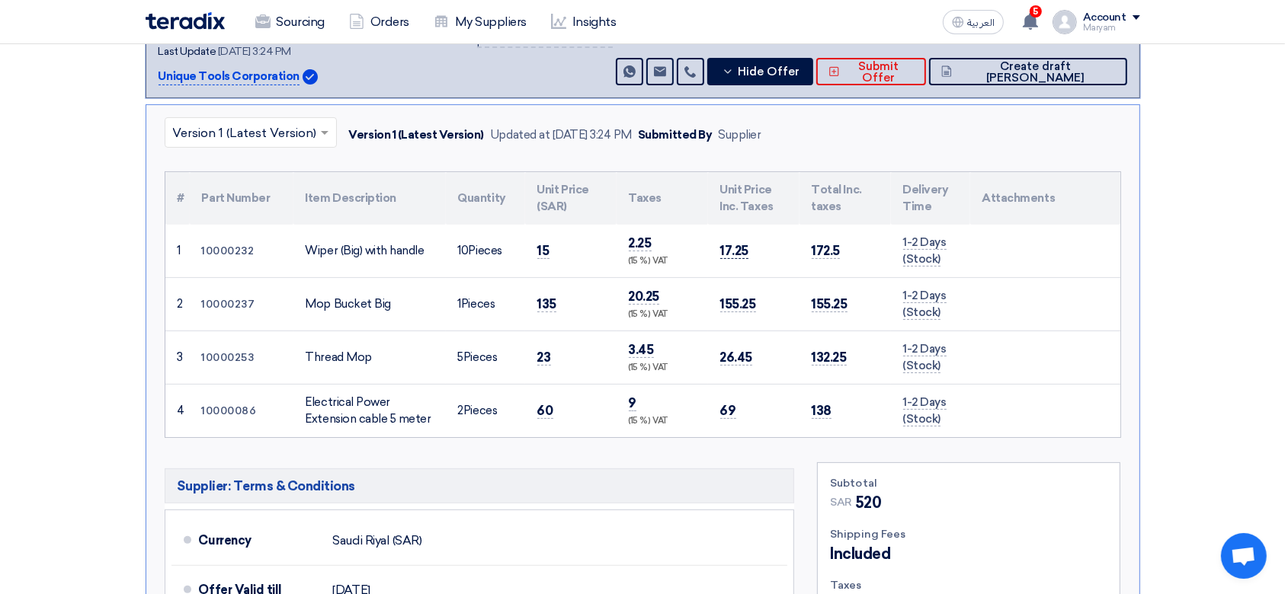
click at [726, 243] on span "17.25" at bounding box center [734, 251] width 29 height 16
click at [494, 242] on td "10 Pieces" at bounding box center [485, 251] width 79 height 53
click at [537, 246] on span "15" at bounding box center [543, 251] width 12 height 16
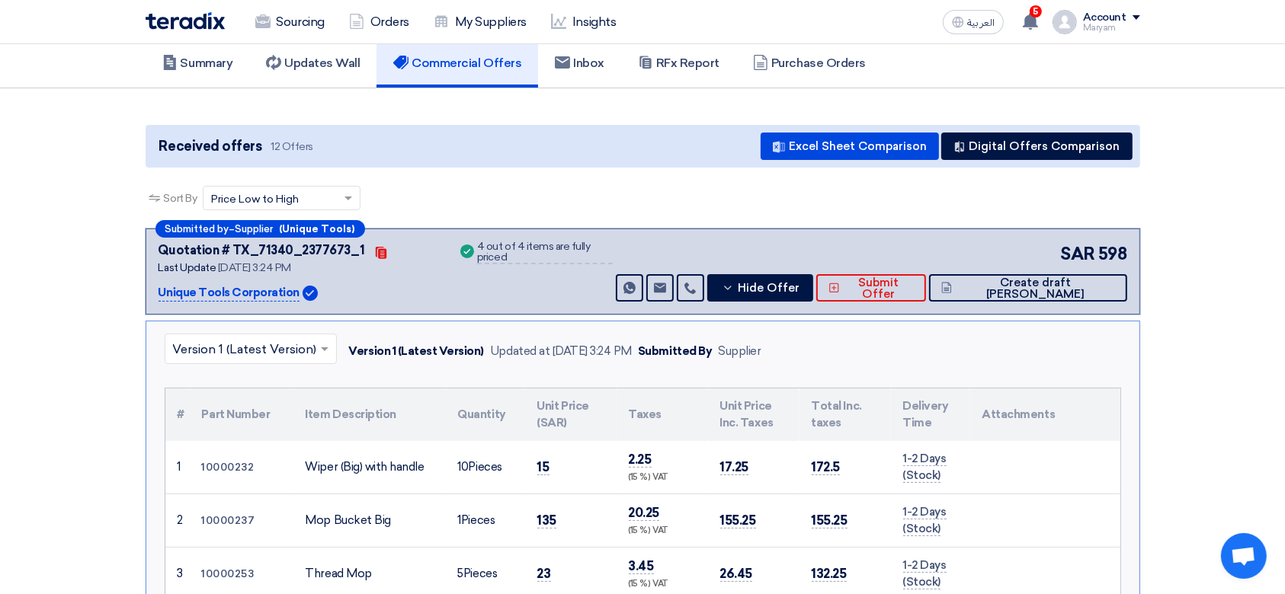
scroll to position [0, 0]
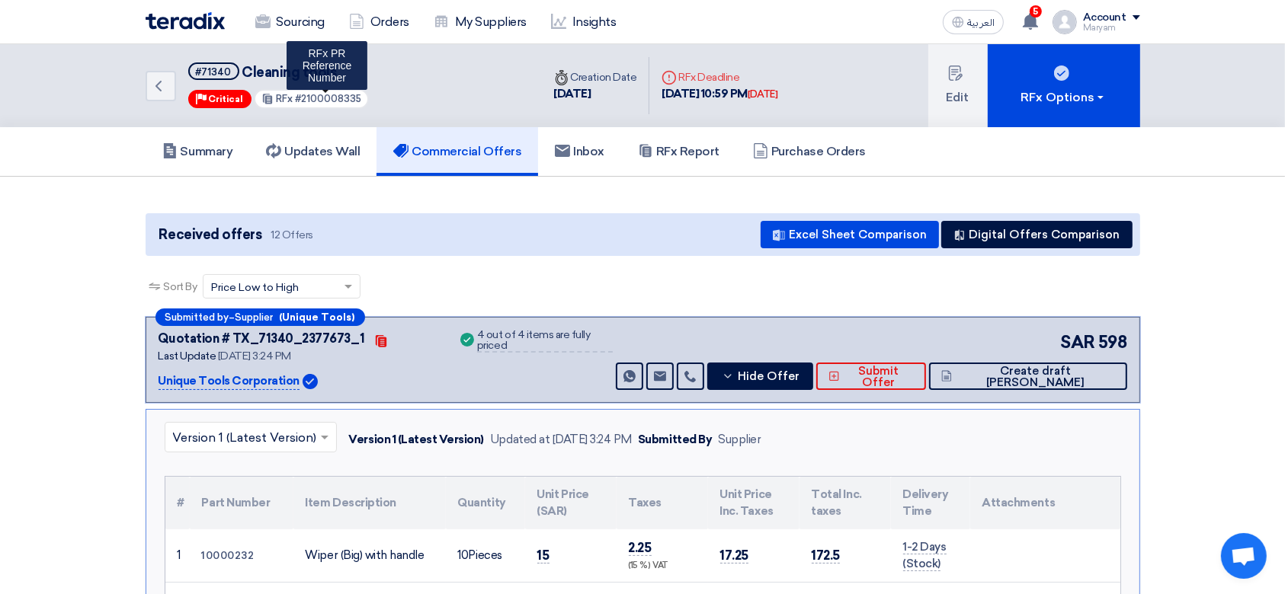
click at [329, 94] on span "#2100008335" at bounding box center [328, 98] width 66 height 11
copy span "2100008335"
click at [309, 138] on link "Updates Wall" at bounding box center [312, 151] width 127 height 49
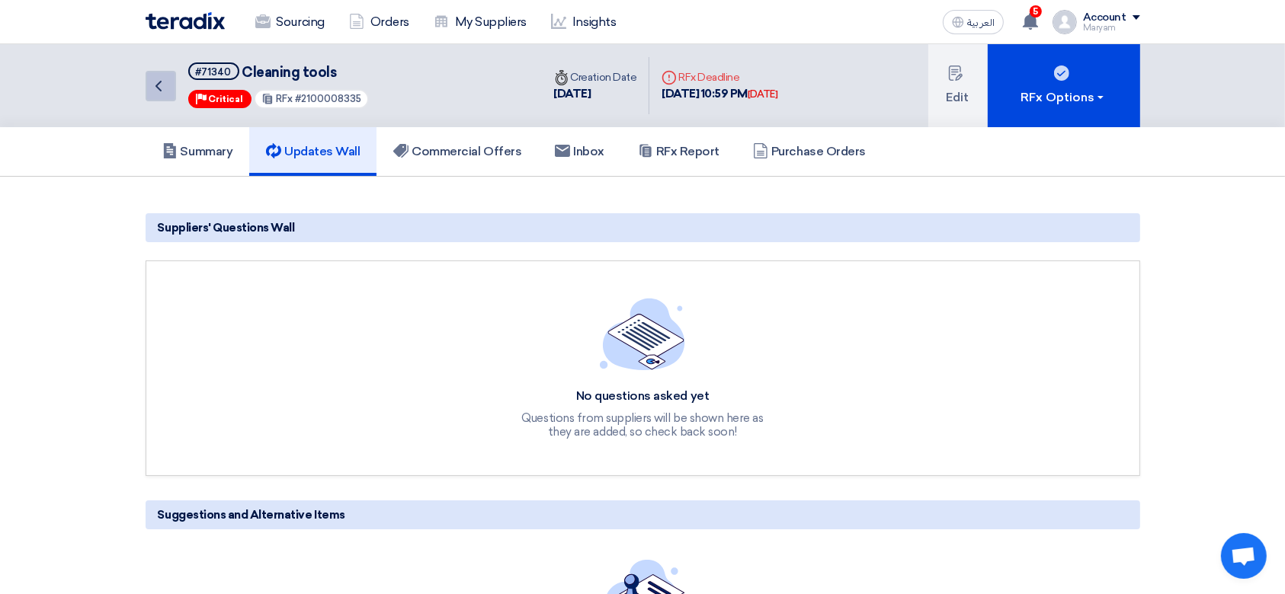
click at [146, 84] on link "Back" at bounding box center [161, 86] width 30 height 30
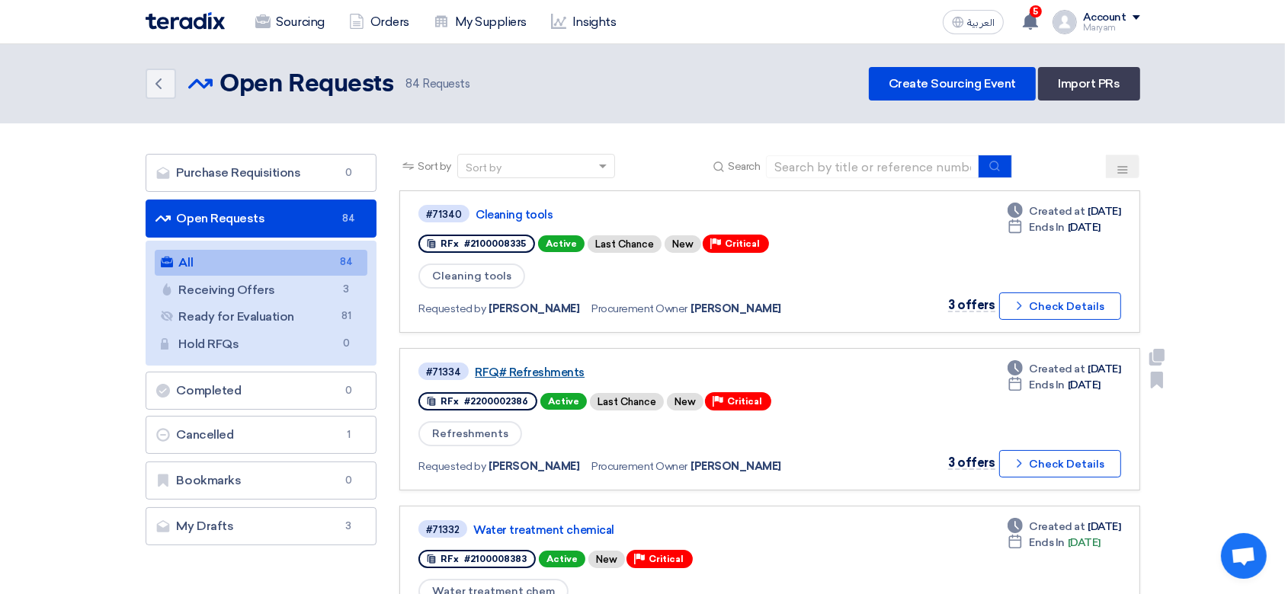
click at [532, 373] on link "RFQ# Refreshments" at bounding box center [665, 373] width 381 height 14
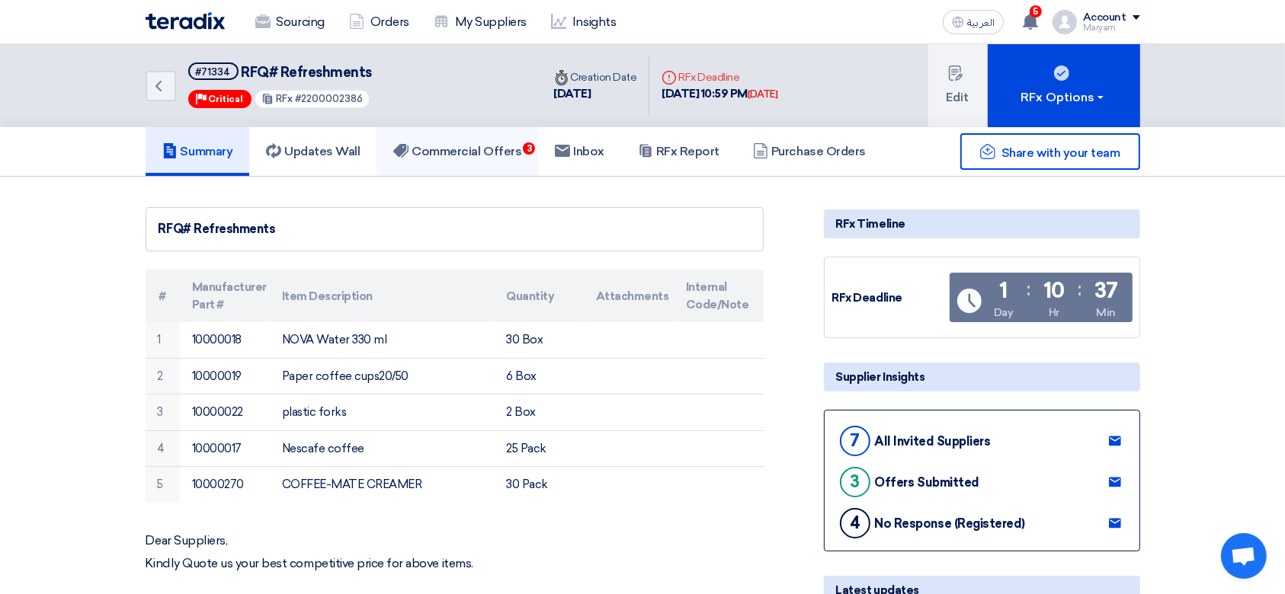
click at [455, 144] on h5 "Commercial Offers 3" at bounding box center [457, 151] width 128 height 15
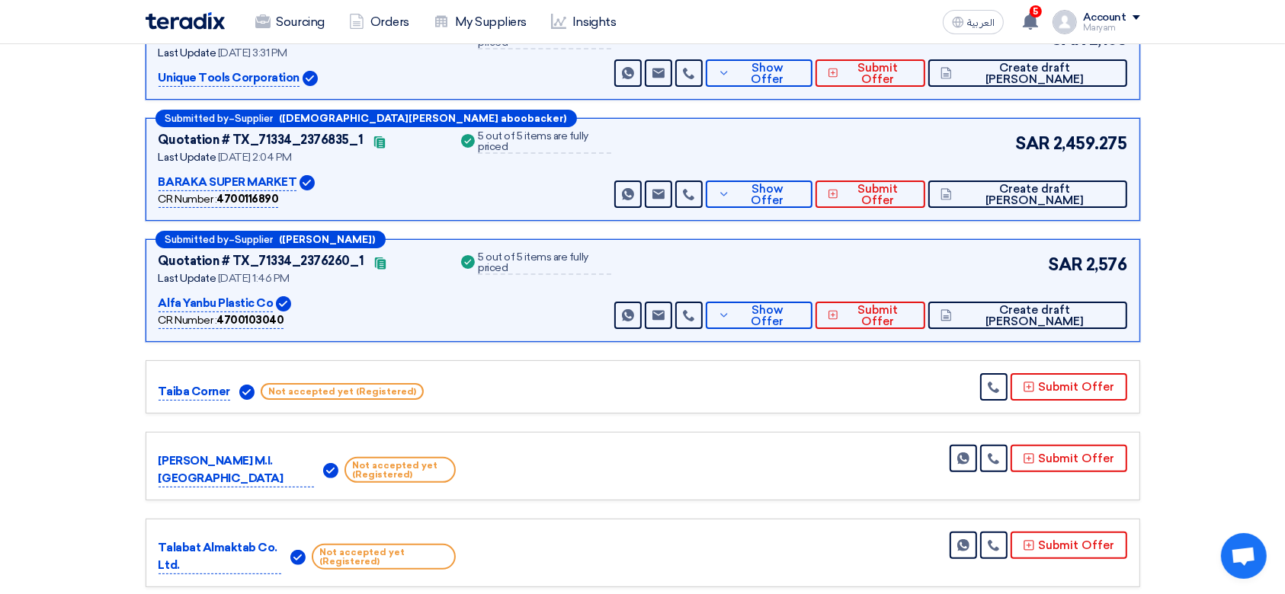
scroll to position [305, 0]
